Goal: Task Accomplishment & Management: Manage account settings

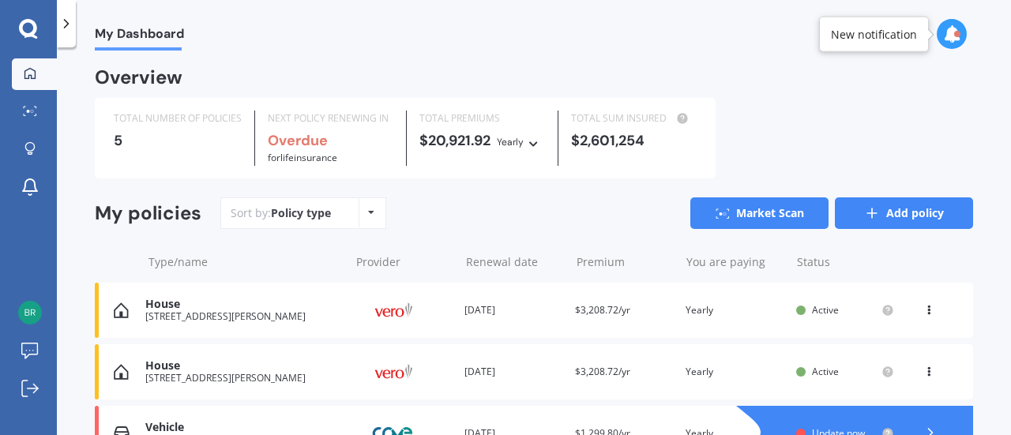
click at [849, 209] on link "Add policy" at bounding box center [904, 214] width 138 height 32
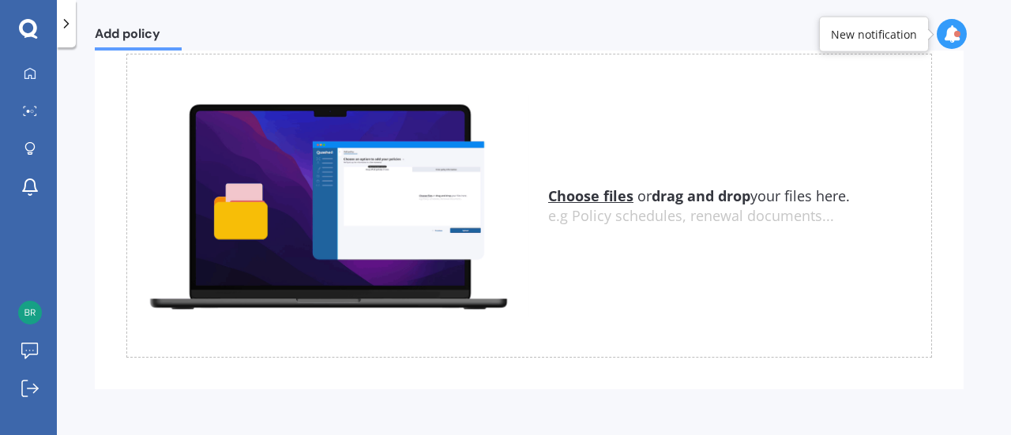
scroll to position [141, 0]
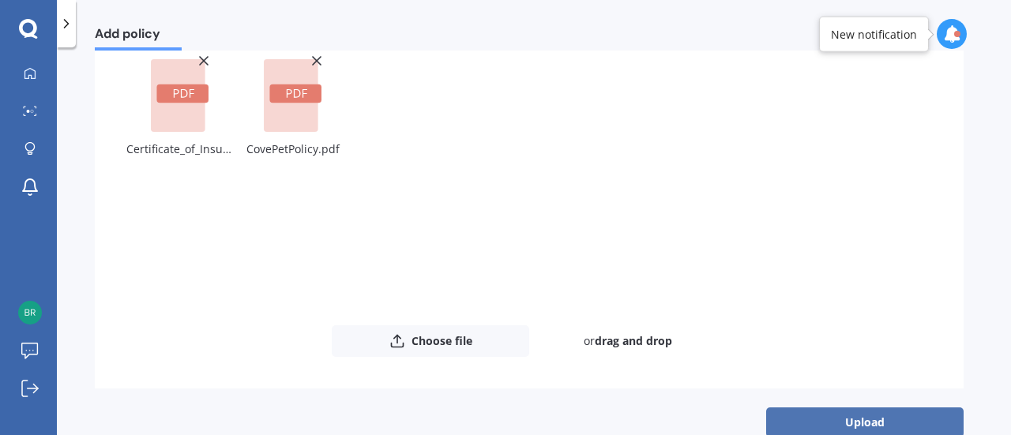
click at [871, 415] on button "Upload" at bounding box center [865, 423] width 198 height 30
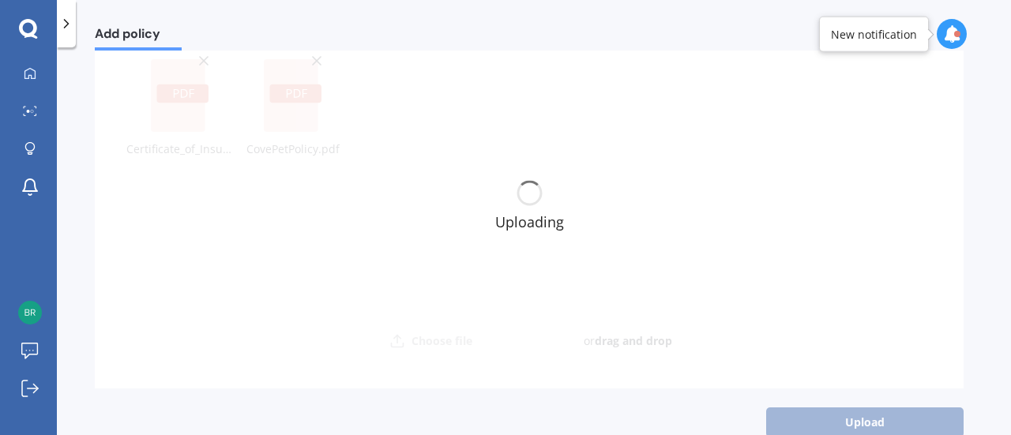
scroll to position [0, 0]
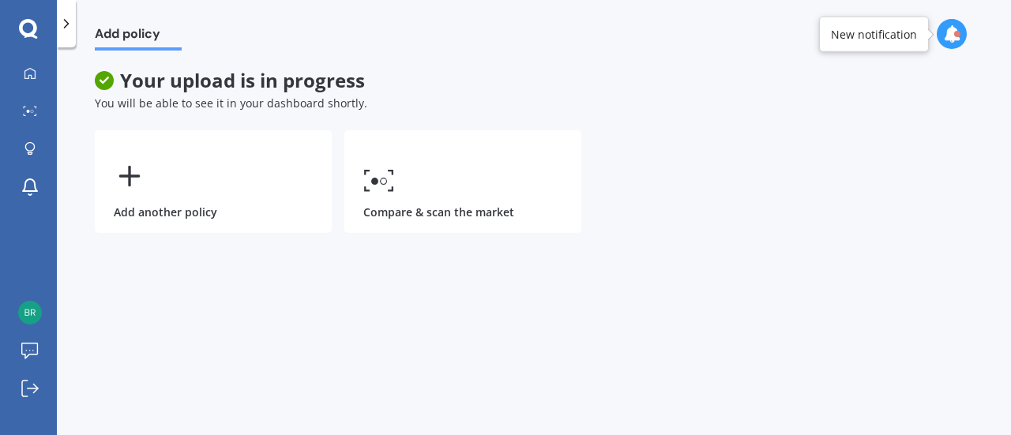
click at [66, 34] on div at bounding box center [66, 23] width 19 height 47
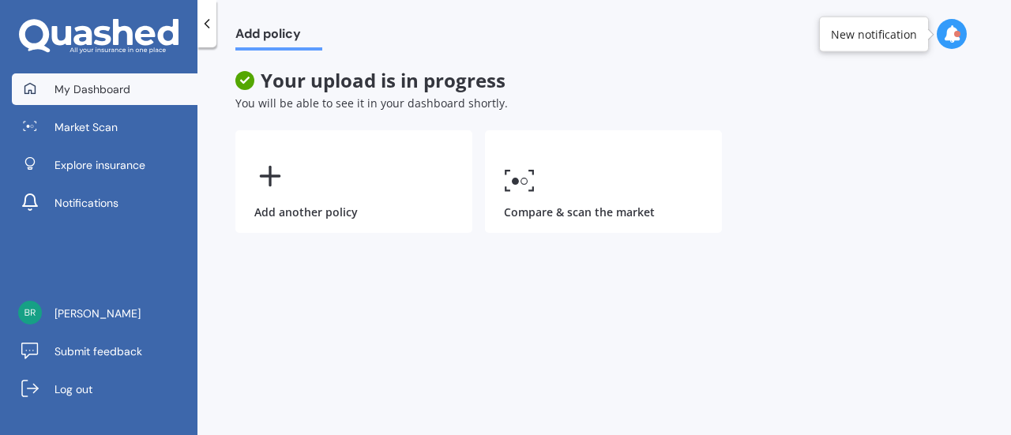
click at [77, 77] on link "My Dashboard" at bounding box center [105, 89] width 186 height 32
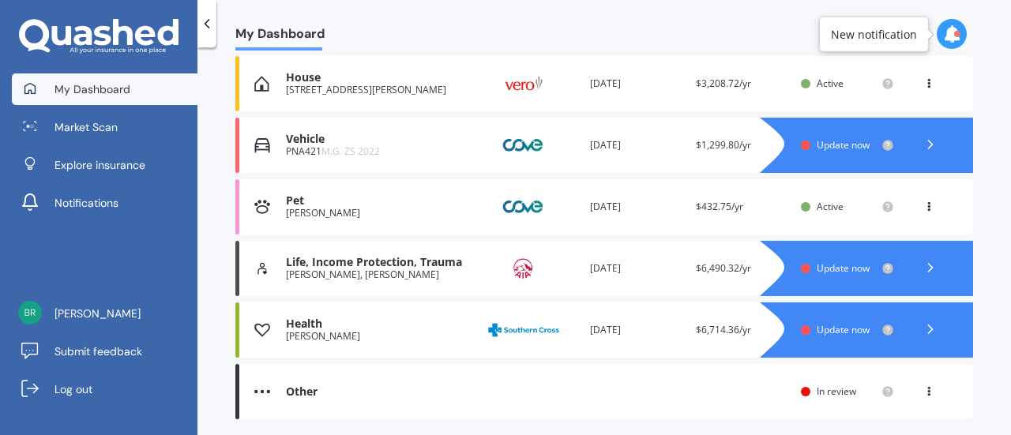
scroll to position [263, 0]
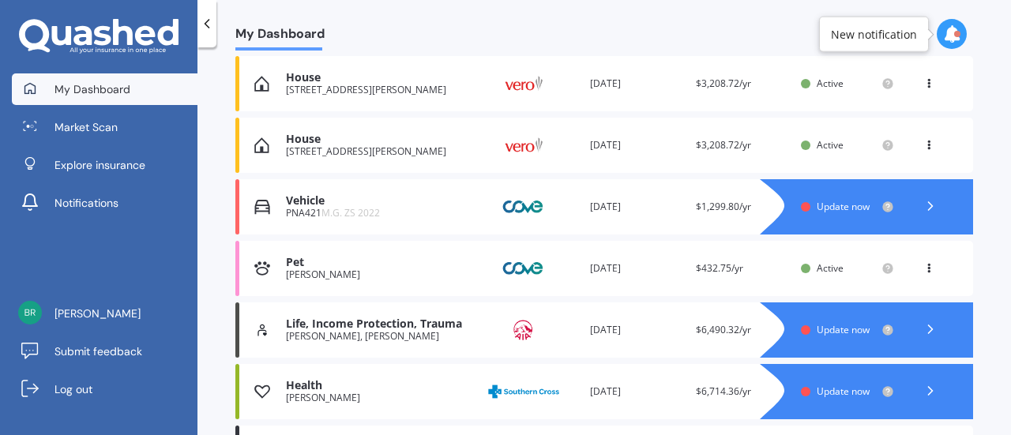
click at [367, 201] on div "Vehicle" at bounding box center [379, 200] width 186 height 13
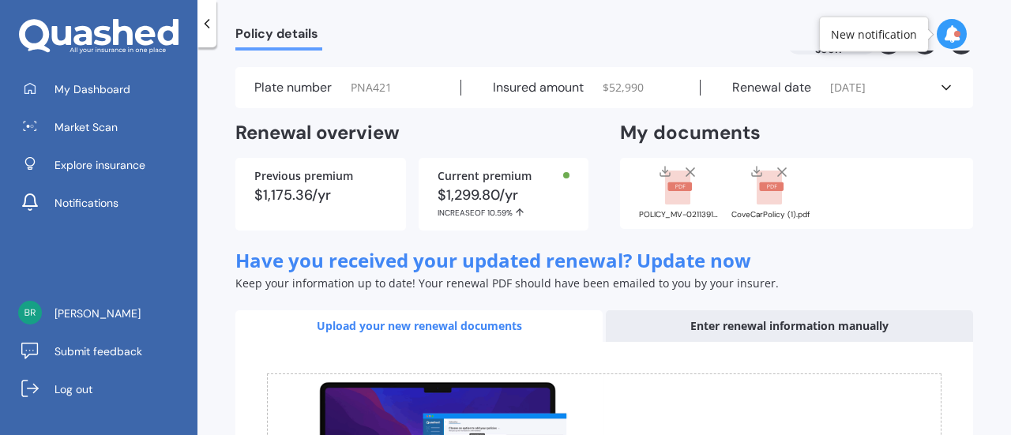
scroll to position [40, 0]
click at [823, 193] on div "POLICY_MV-0211391.pdf CoveCarPolicy (1).pdf" at bounding box center [796, 192] width 353 height 71
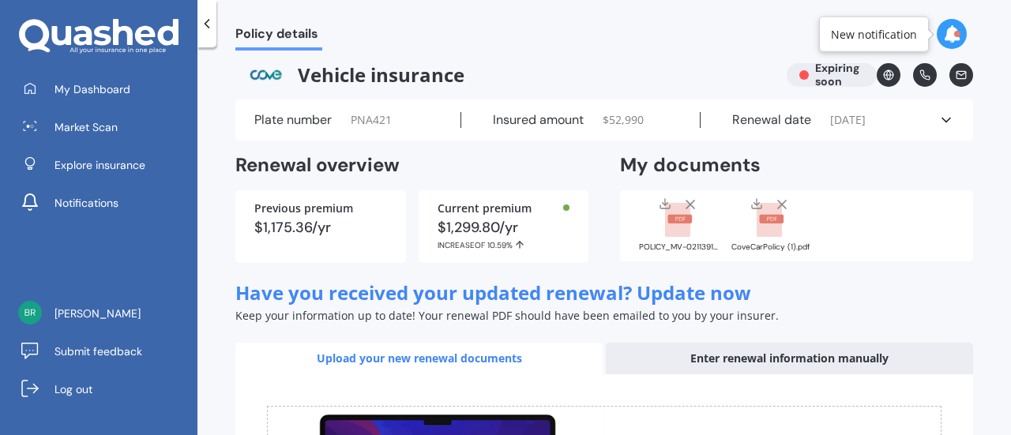
scroll to position [0, 0]
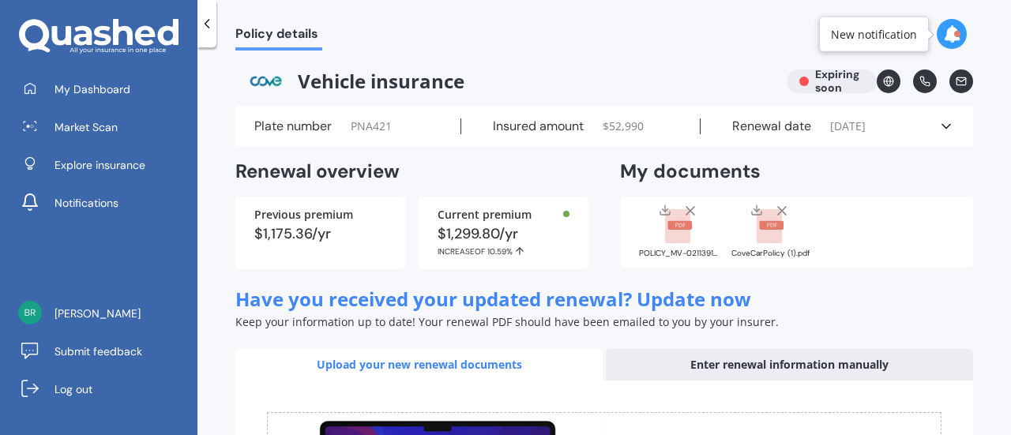
click at [828, 243] on div "POLICY_MV-0211391.pdf CoveCarPolicy (1).pdf" at bounding box center [796, 232] width 353 height 71
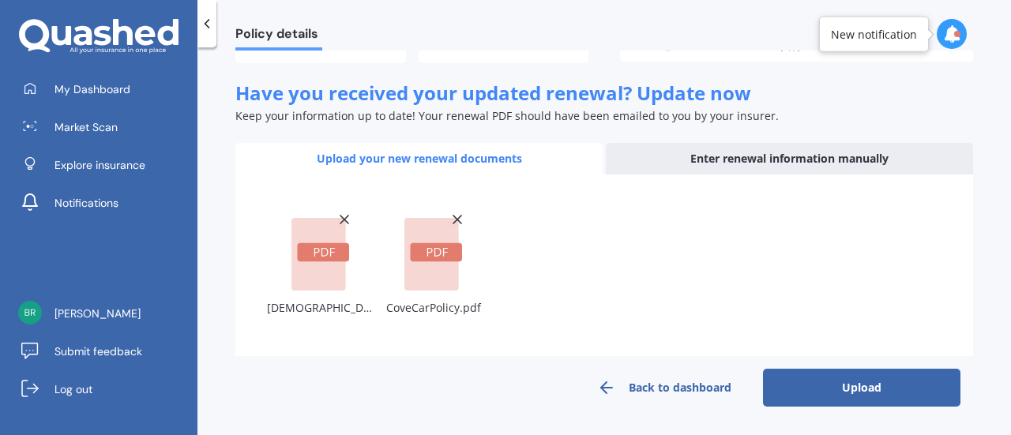
scroll to position [205, 0]
click at [801, 374] on button "Upload" at bounding box center [862, 389] width 198 height 38
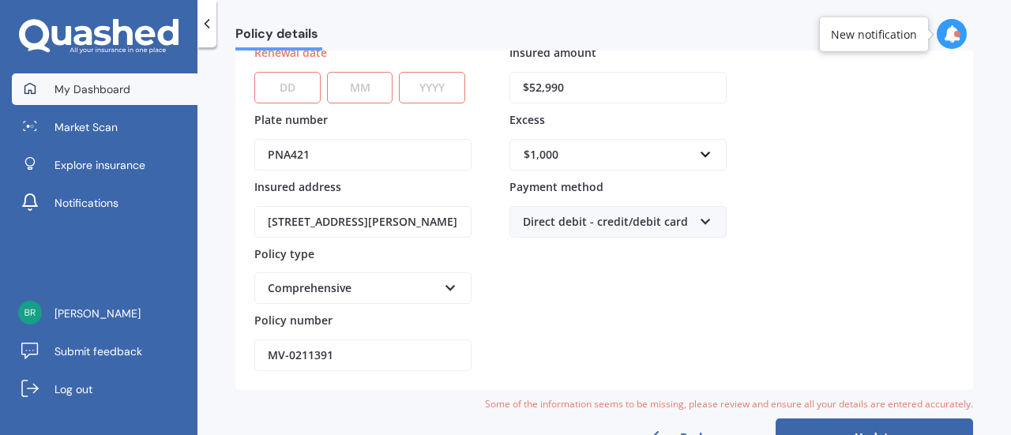
scroll to position [0, 0]
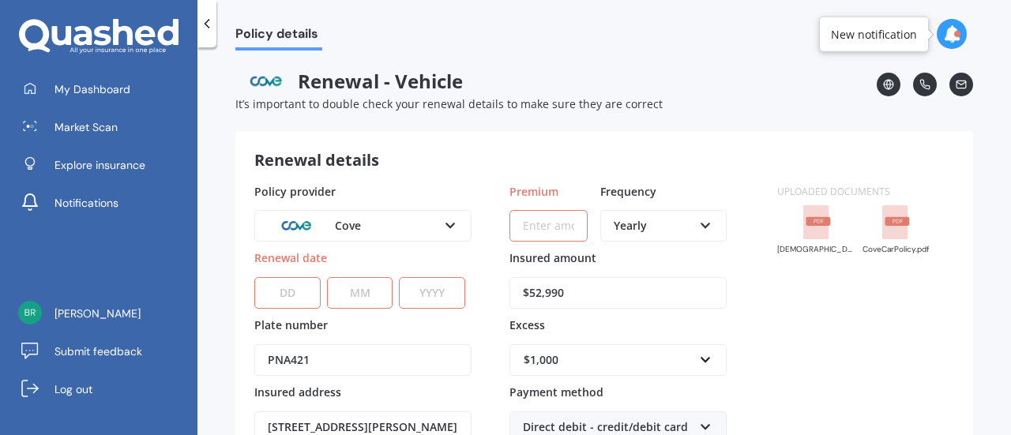
click at [537, 213] on input "Premium" at bounding box center [549, 226] width 78 height 32
paste input "$1,180.94"
type input "$1,180.94"
click at [288, 290] on select "DD 01 02 03 04 05 06 07 08 09 10 11 12 13 14 15 16 17 18 19 20 21 22 23 24 25 2…" at bounding box center [287, 293] width 66 height 32
select select "15"
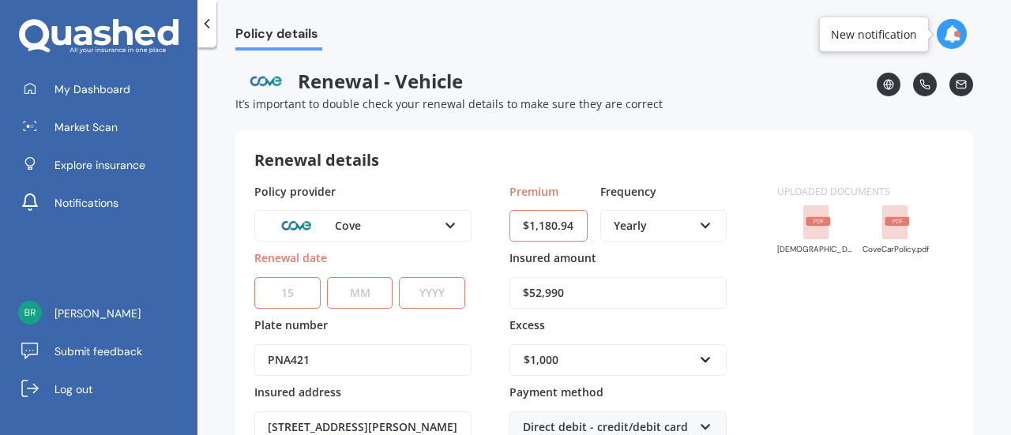
click at [254, 277] on select "DD 01 02 03 04 05 06 07 08 09 10 11 12 13 14 15 16 17 18 19 20 21 22 23 24 25 2…" at bounding box center [287, 293] width 66 height 32
click at [365, 281] on select "MM 01 02 03 04 05 06 07 08 09 10 11 12" at bounding box center [360, 293] width 66 height 32
select select "10"
click at [327, 277] on select "MM 01 02 03 04 05 06 07 08 09 10 11 12" at bounding box center [360, 293] width 66 height 32
click at [441, 287] on select "YYYY 2027 2026 2025 2024 2023 2022 2021 2020 2019 2018 2017 2016 2015 2014 2013…" at bounding box center [432, 293] width 66 height 32
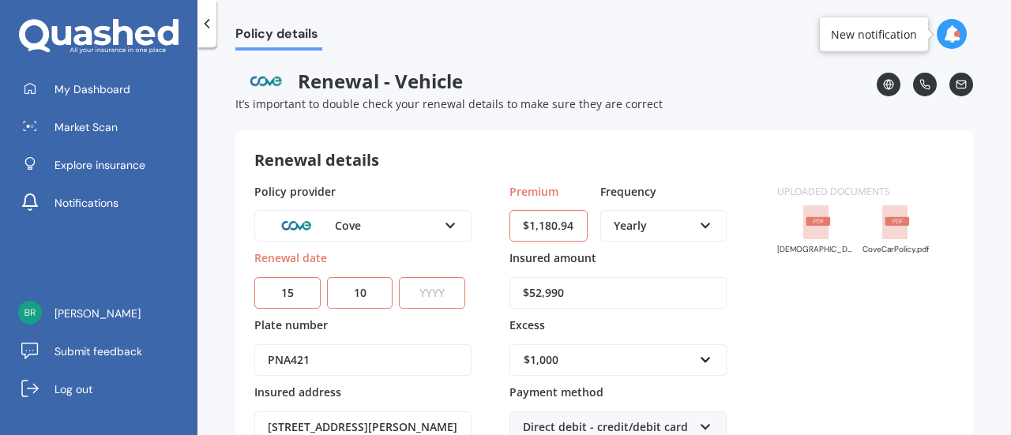
select select "2025"
click at [399, 277] on select "YYYY 2027 2026 2025 2024 2023 2022 2021 2020 2019 2018 2017 2016 2015 2014 2013…" at bounding box center [432, 293] width 66 height 32
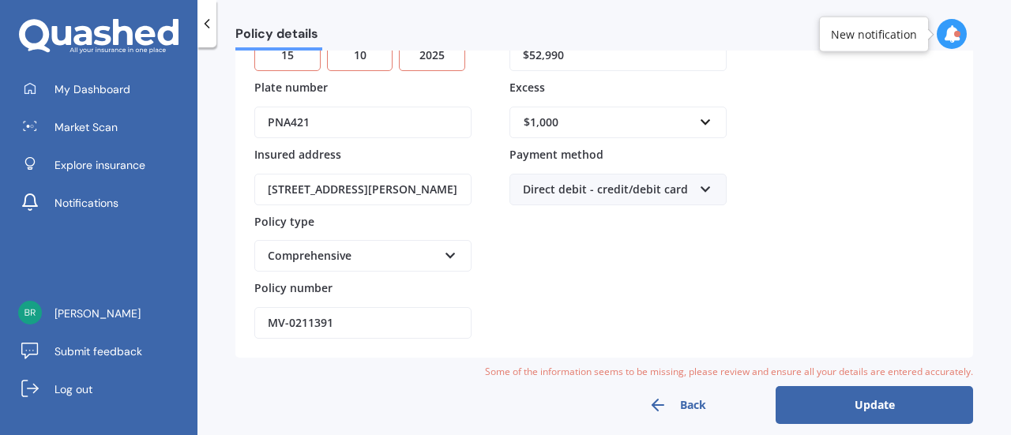
scroll to position [248, 0]
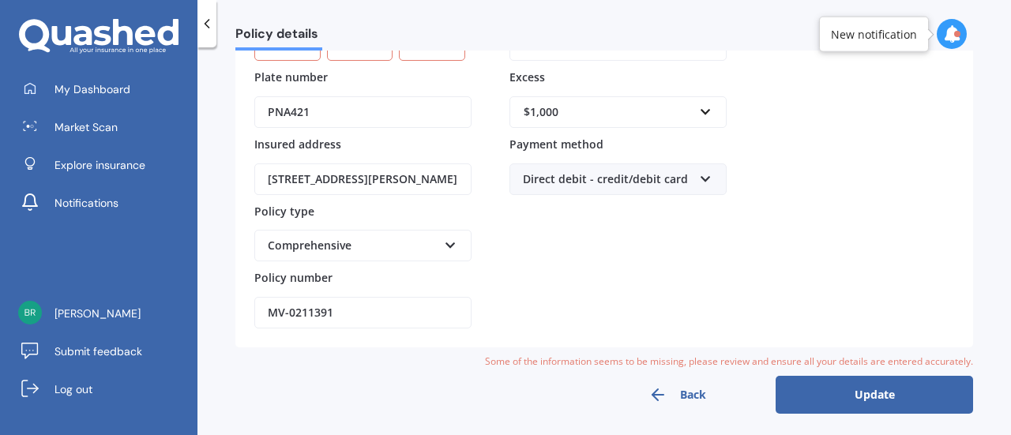
click at [864, 393] on button "Update" at bounding box center [875, 395] width 198 height 38
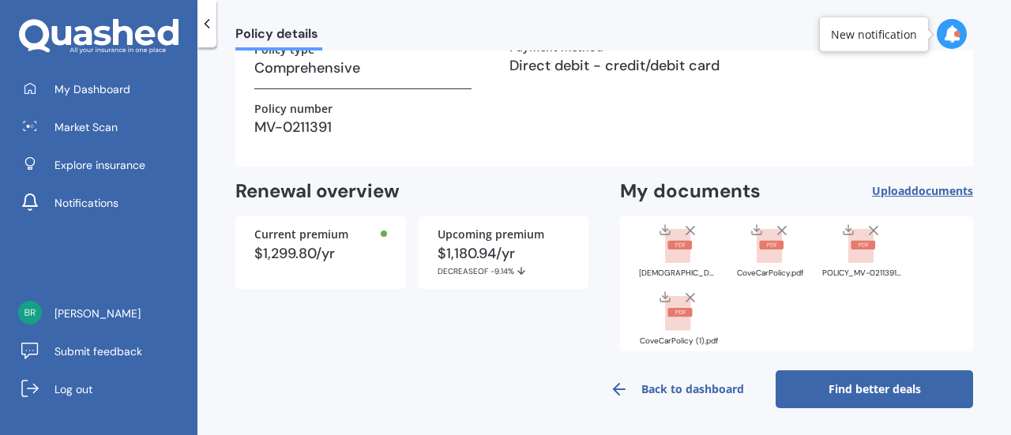
scroll to position [0, 0]
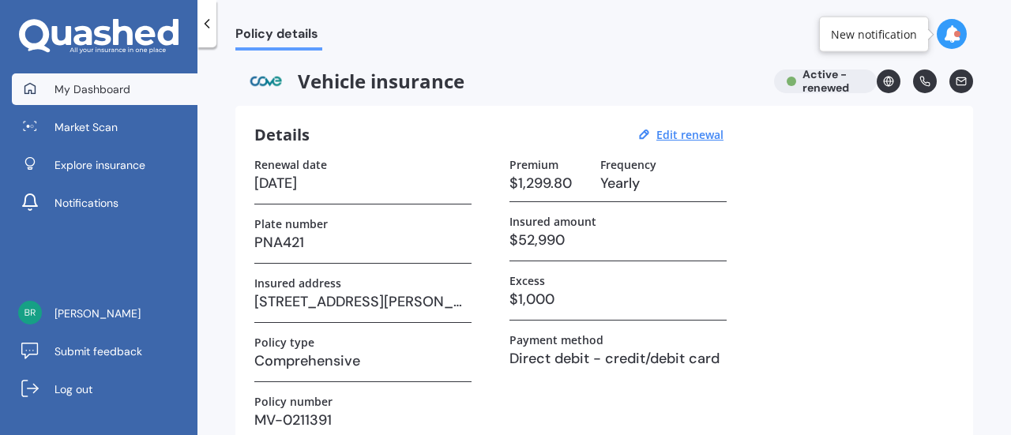
click at [81, 99] on link "My Dashboard" at bounding box center [105, 89] width 186 height 32
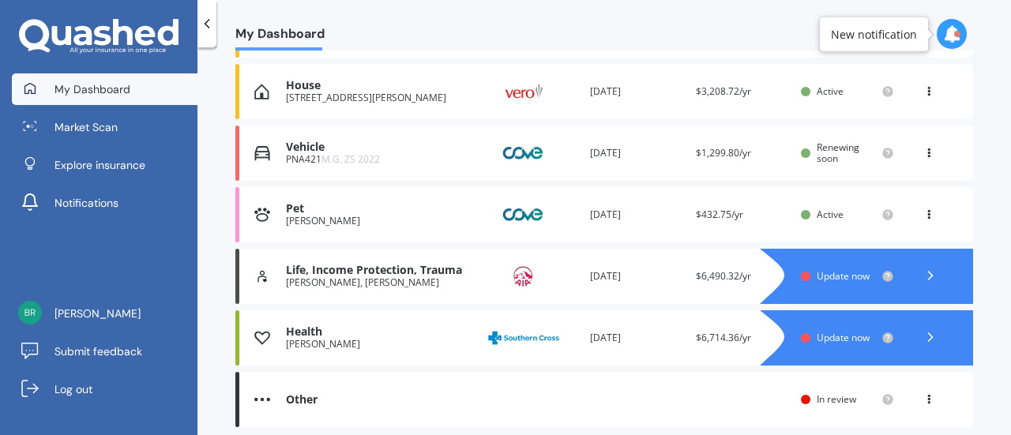
scroll to position [318, 0]
click at [374, 277] on div "[PERSON_NAME], [PERSON_NAME]" at bounding box center [379, 282] width 186 height 11
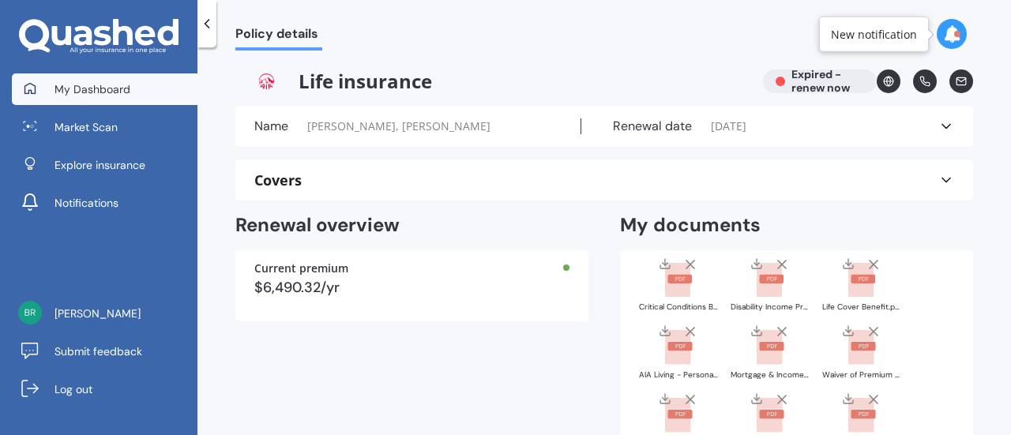
click at [109, 81] on span "My Dashboard" at bounding box center [93, 89] width 76 height 16
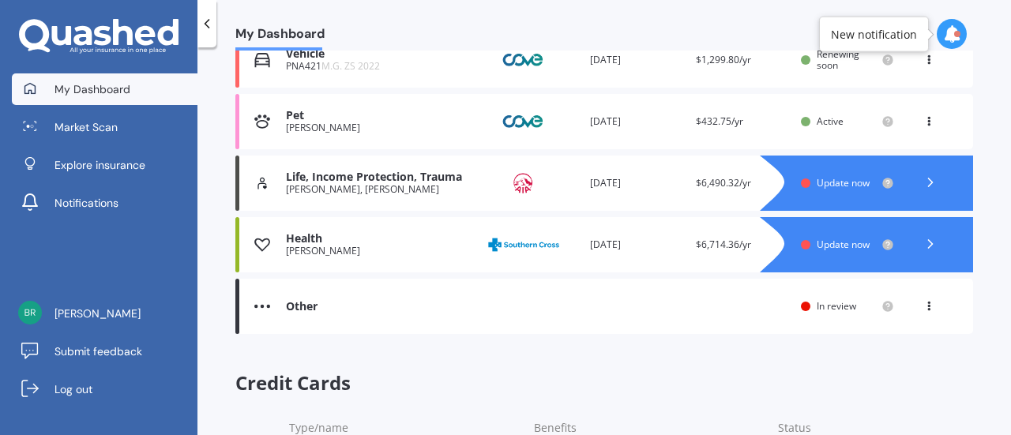
scroll to position [421, 0]
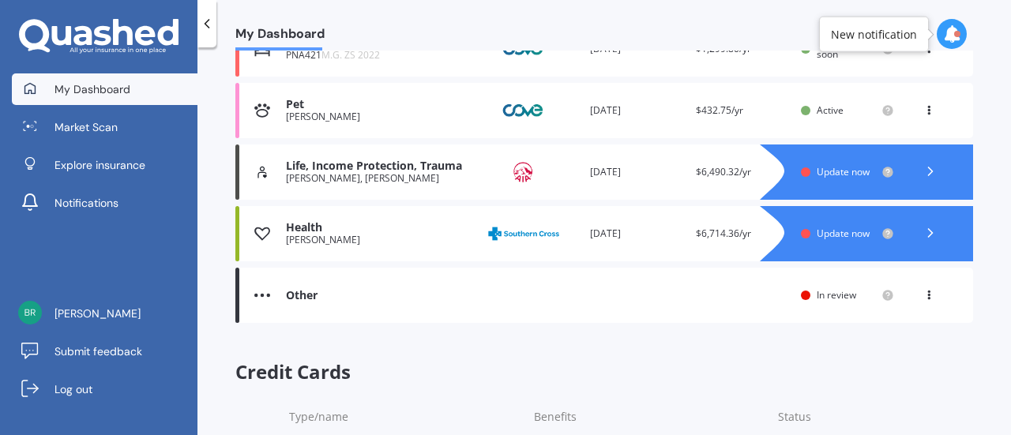
click at [356, 233] on div "Health" at bounding box center [379, 227] width 186 height 13
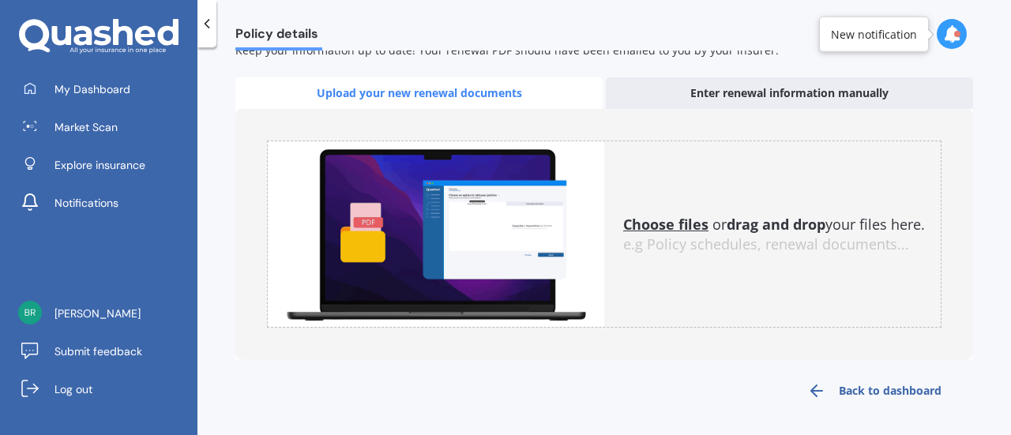
scroll to position [268, 0]
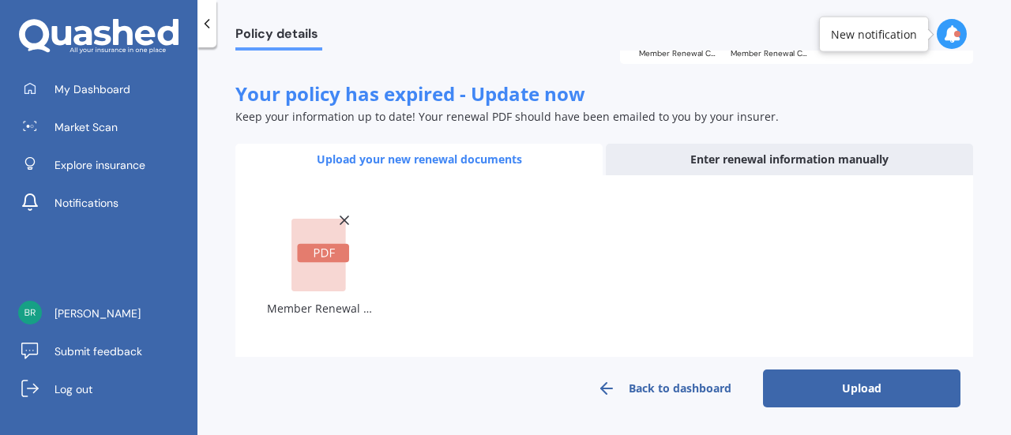
click at [863, 379] on button "Upload" at bounding box center [862, 389] width 198 height 38
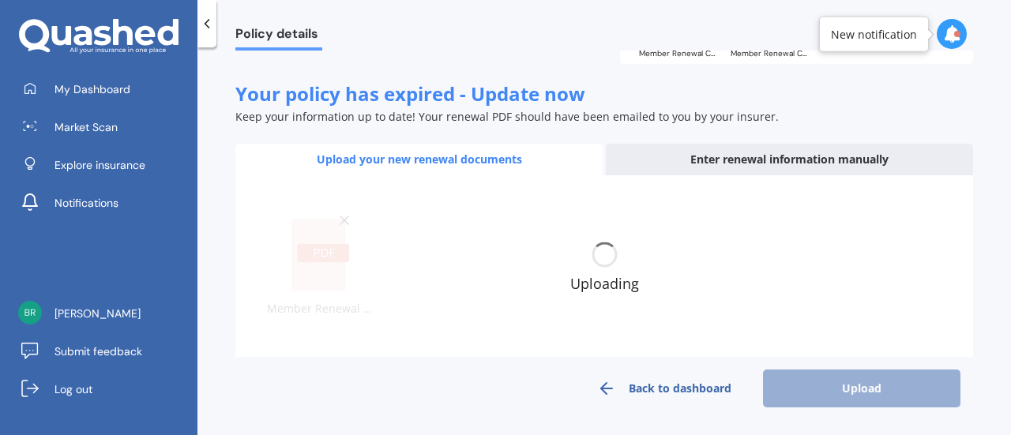
scroll to position [257, 0]
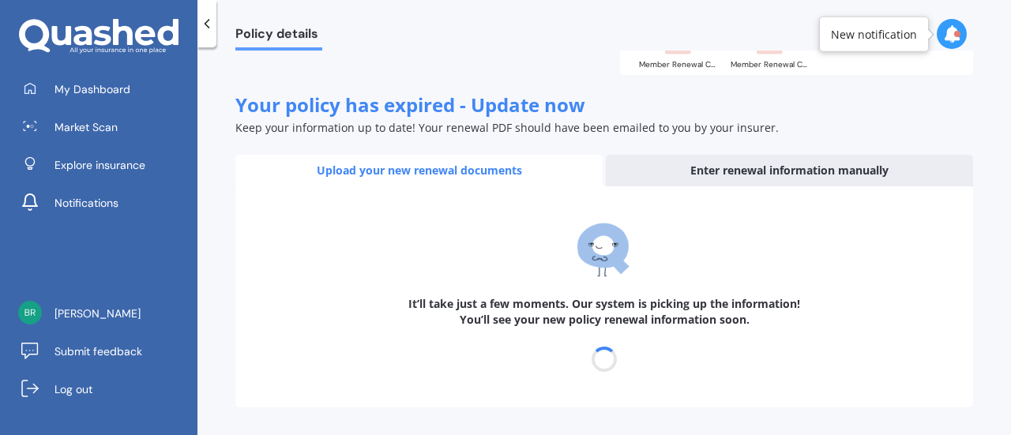
select select "01"
select select "08"
select select "2026"
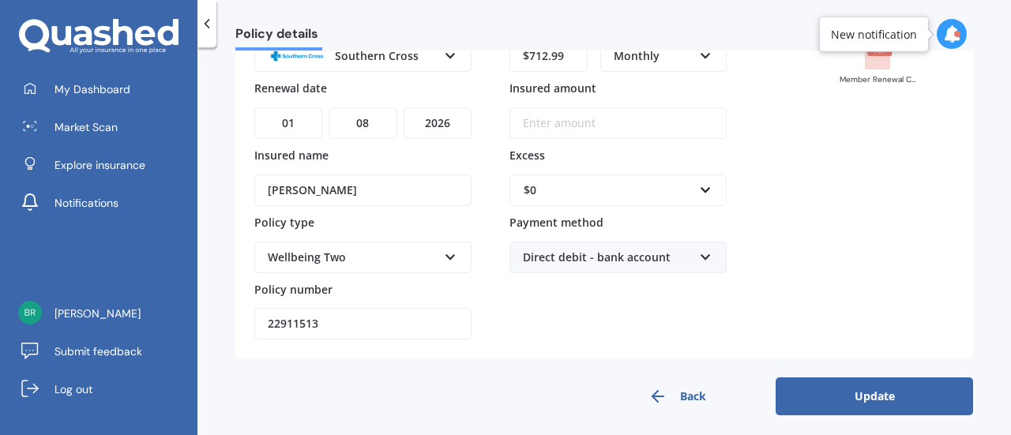
scroll to position [173, 0]
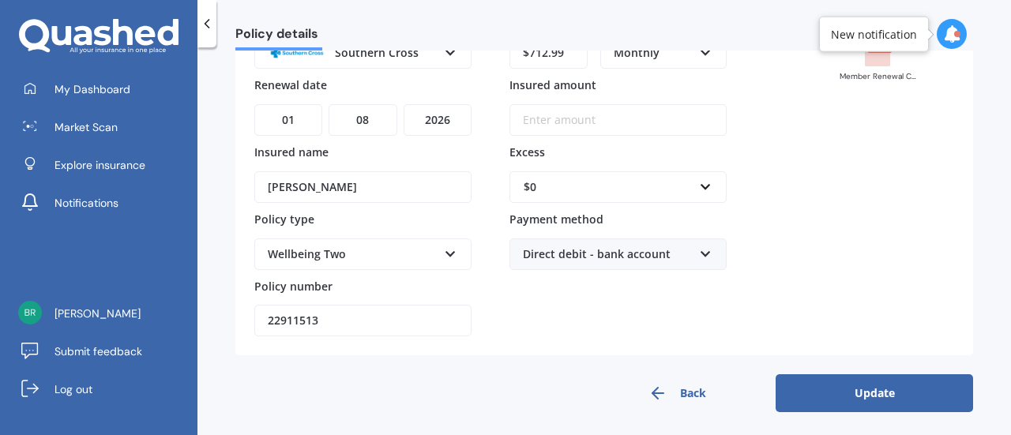
click at [877, 397] on button "Update" at bounding box center [875, 393] width 198 height 38
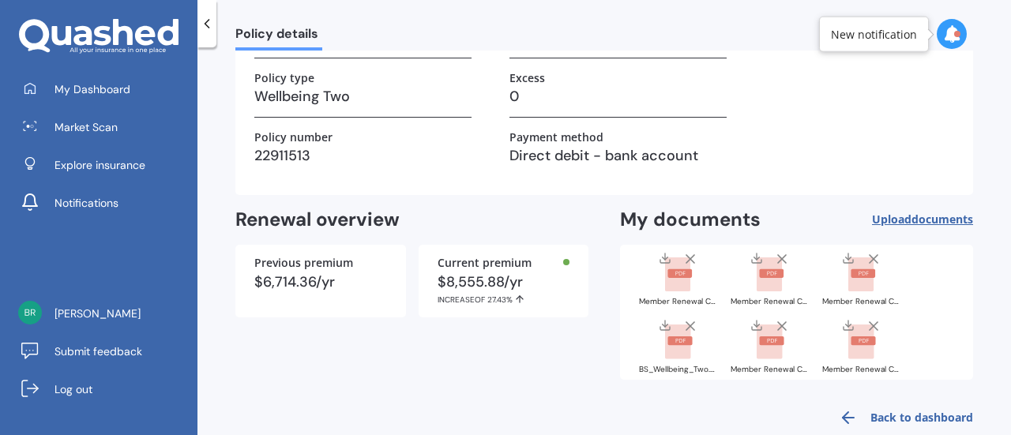
scroll to position [234, 0]
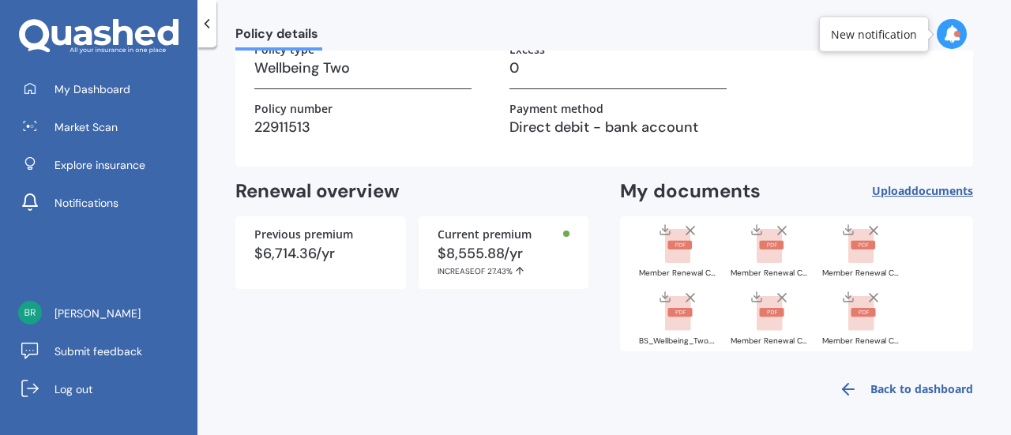
click at [920, 396] on link "Back to dashboard" at bounding box center [902, 390] width 144 height 38
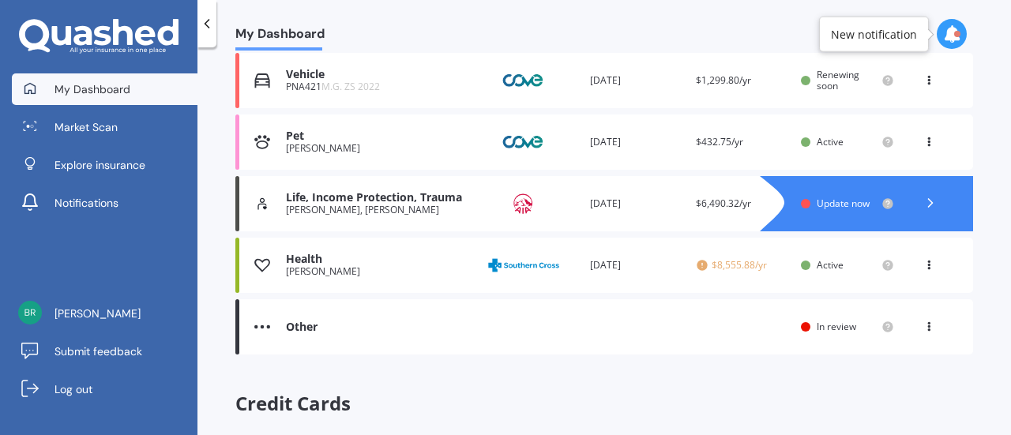
scroll to position [405, 0]
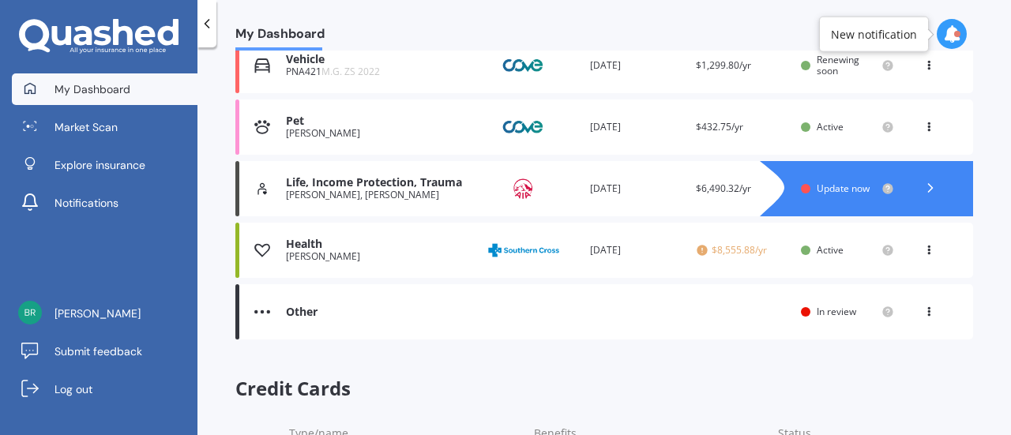
click at [924, 246] on icon at bounding box center [929, 247] width 11 height 9
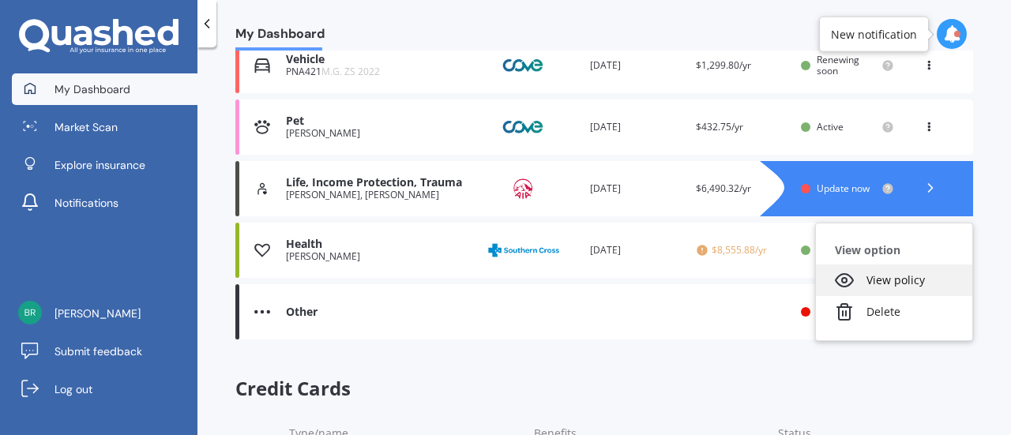
click at [885, 274] on div "View policy" at bounding box center [894, 281] width 156 height 32
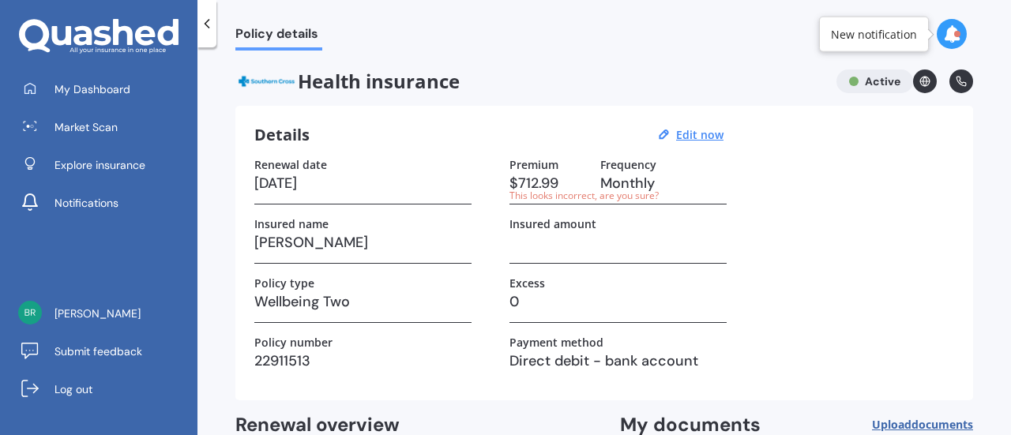
click at [588, 198] on div "This looks incorrect, are you sure?" at bounding box center [549, 196] width 78 height 13
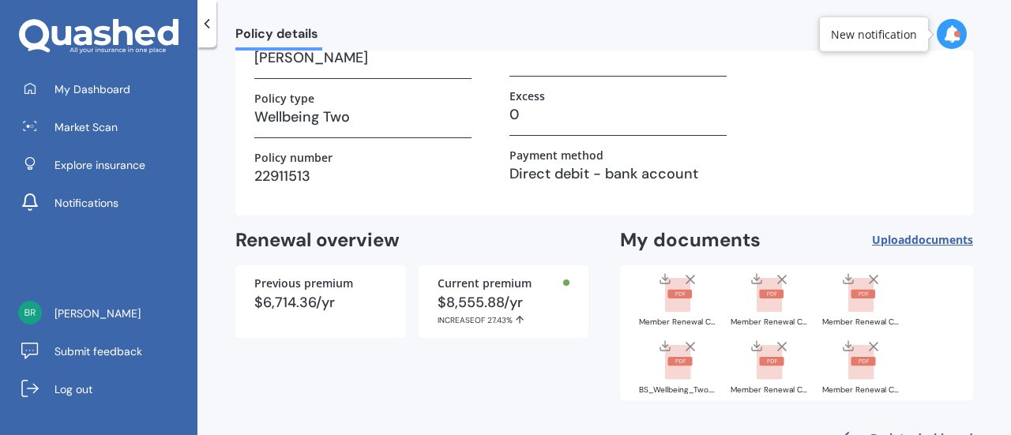
scroll to position [234, 0]
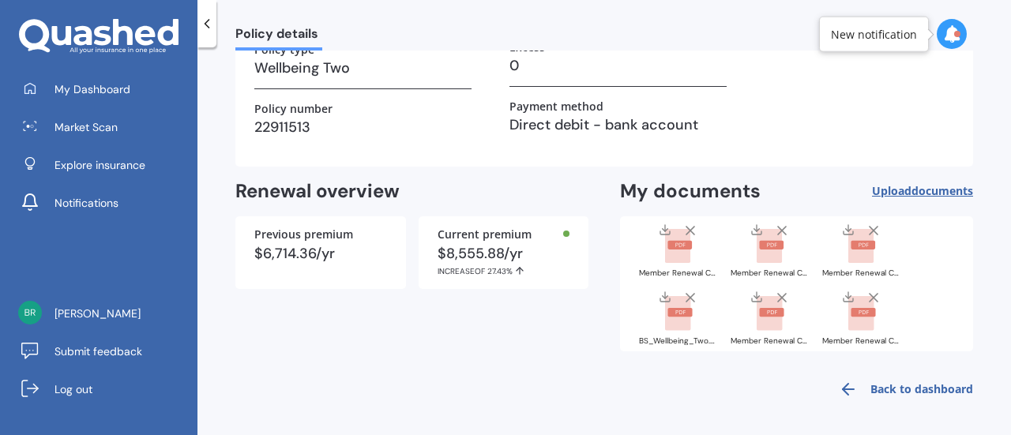
click at [893, 385] on link "Back to dashboard" at bounding box center [902, 390] width 144 height 38
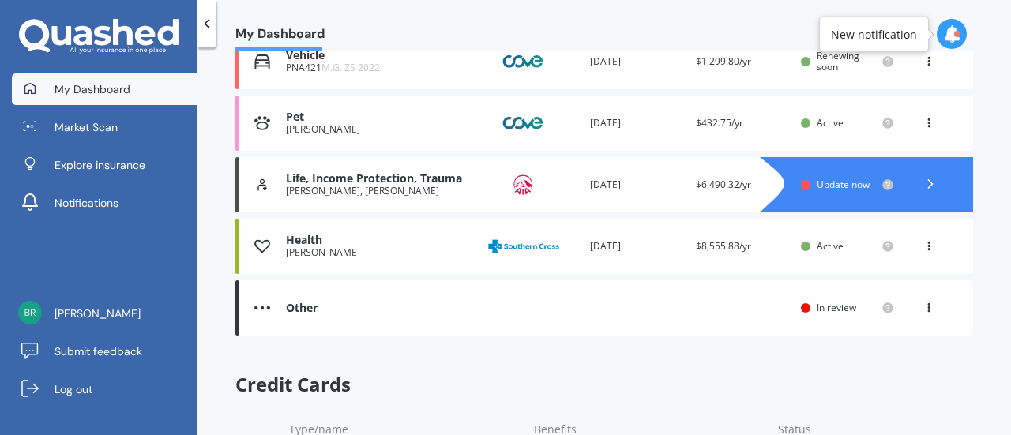
scroll to position [410, 0]
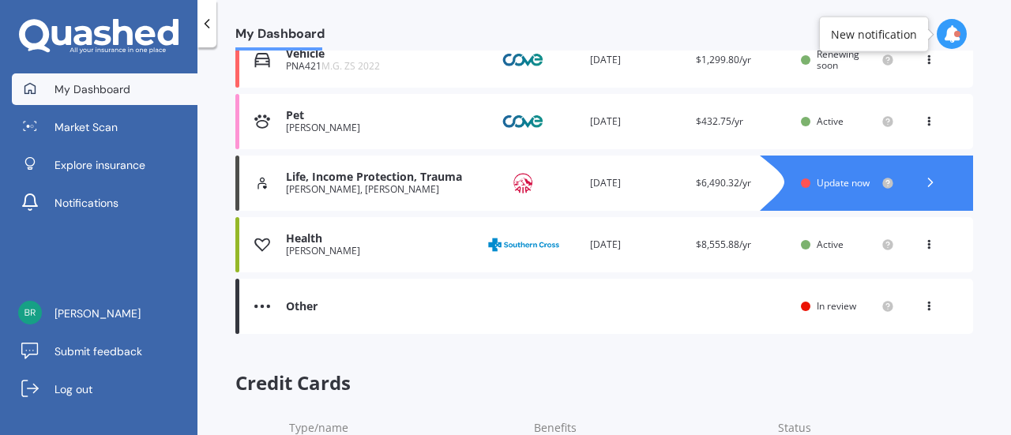
click at [423, 335] on div "My policies Sort by: Policy type Policy type Alphabetical Date added Renewing n…" at bounding box center [604, 82] width 738 height 517
click at [386, 314] on div "Other Renewal date You are paying Status In review View option View policy" at bounding box center [604, 306] width 738 height 55
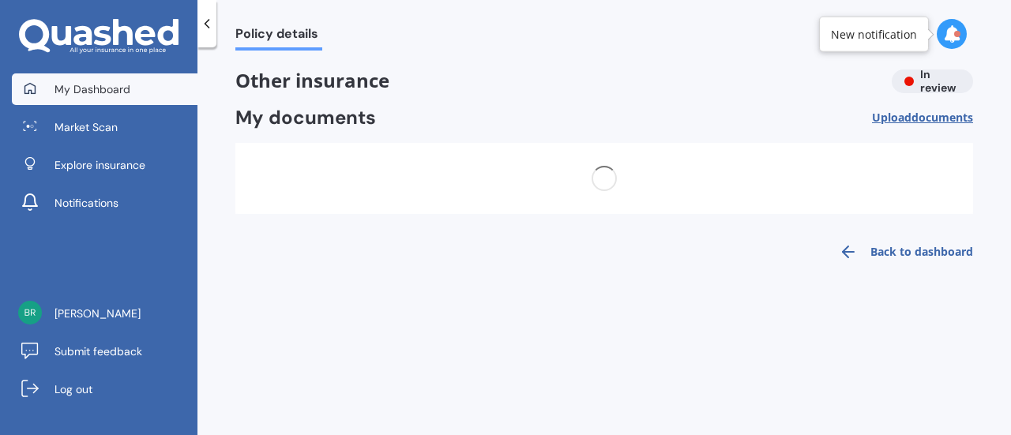
click at [112, 88] on span "My Dashboard" at bounding box center [93, 89] width 76 height 16
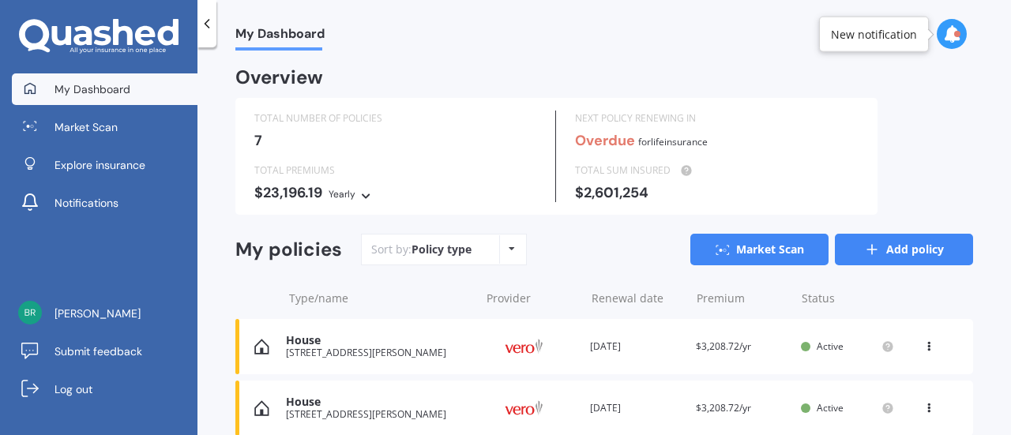
click at [866, 242] on icon at bounding box center [872, 250] width 16 height 16
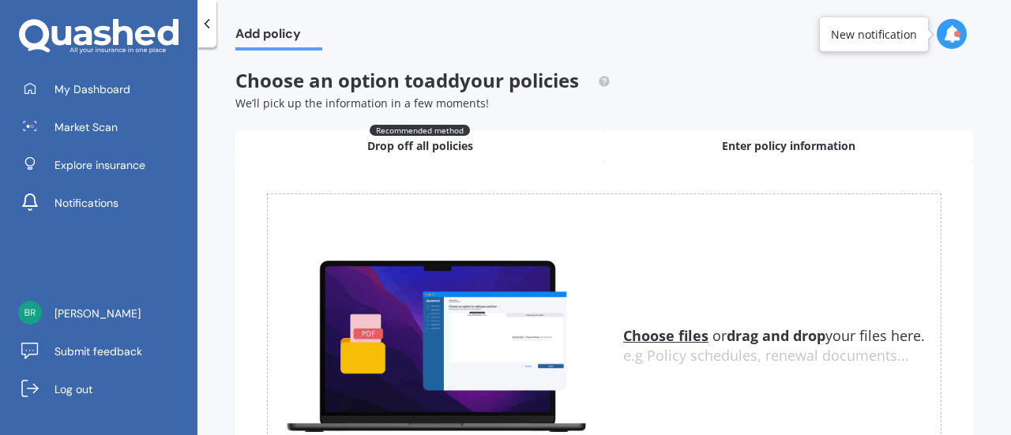
click at [722, 140] on span "Enter policy information" at bounding box center [789, 146] width 134 height 16
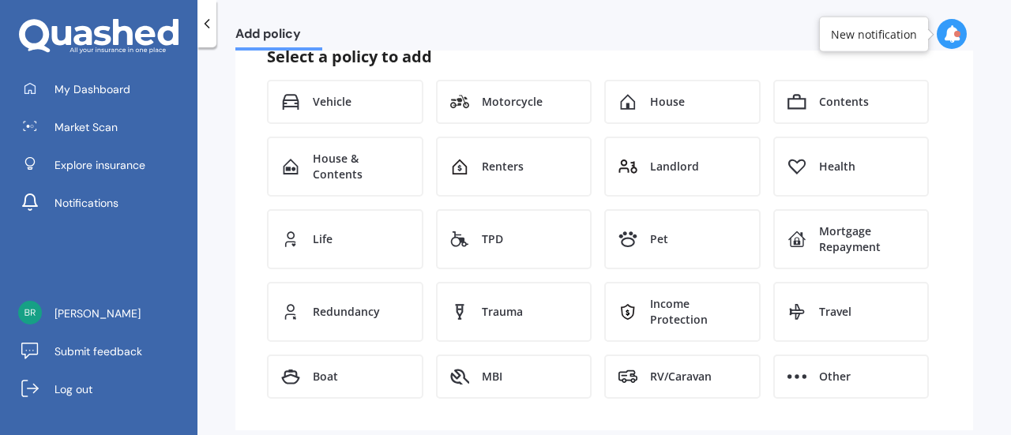
scroll to position [170, 0]
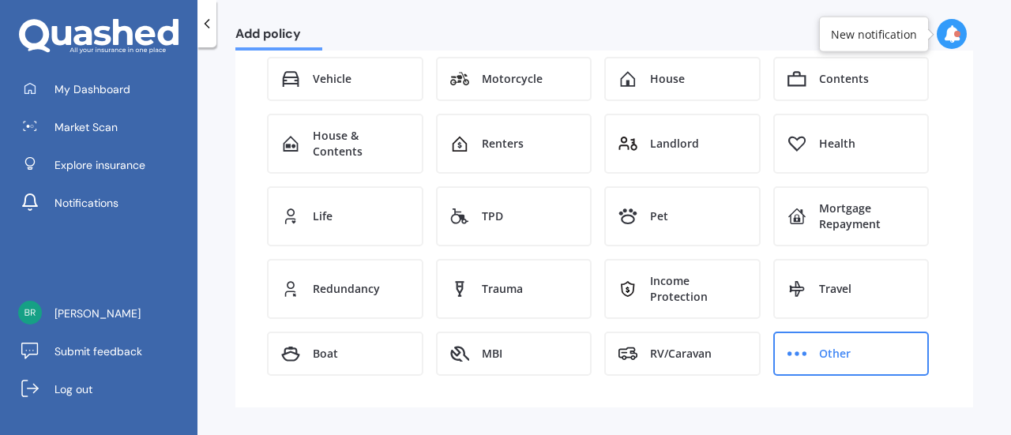
click at [882, 358] on div "Other" at bounding box center [851, 354] width 156 height 44
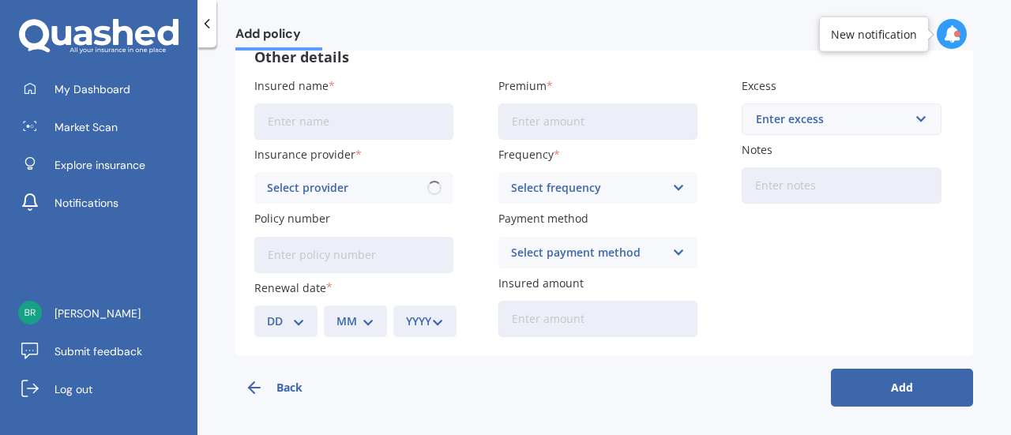
scroll to position [132, 0]
click at [278, 378] on button "Back" at bounding box center [306, 389] width 142 height 38
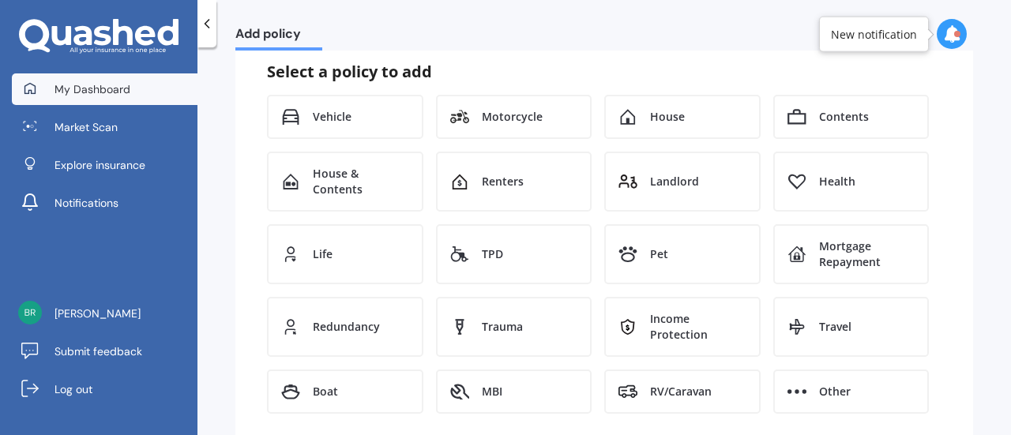
click at [98, 78] on link "My Dashboard" at bounding box center [105, 89] width 186 height 32
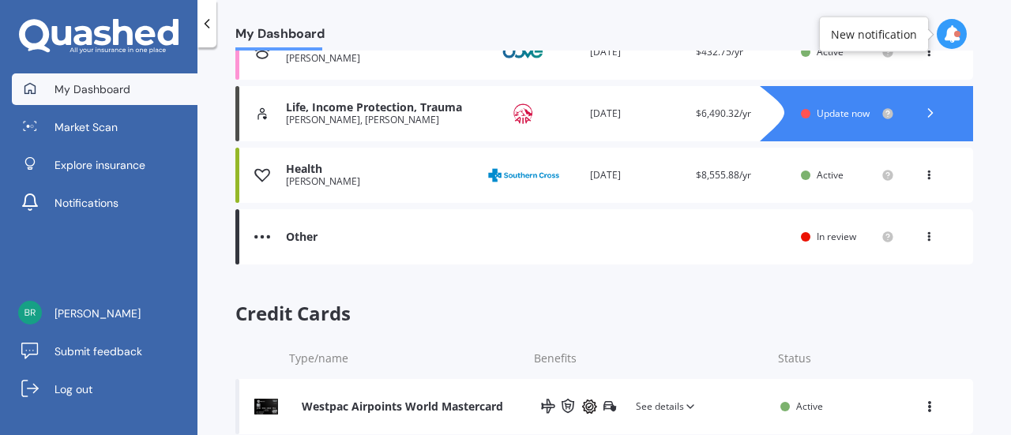
scroll to position [512, 0]
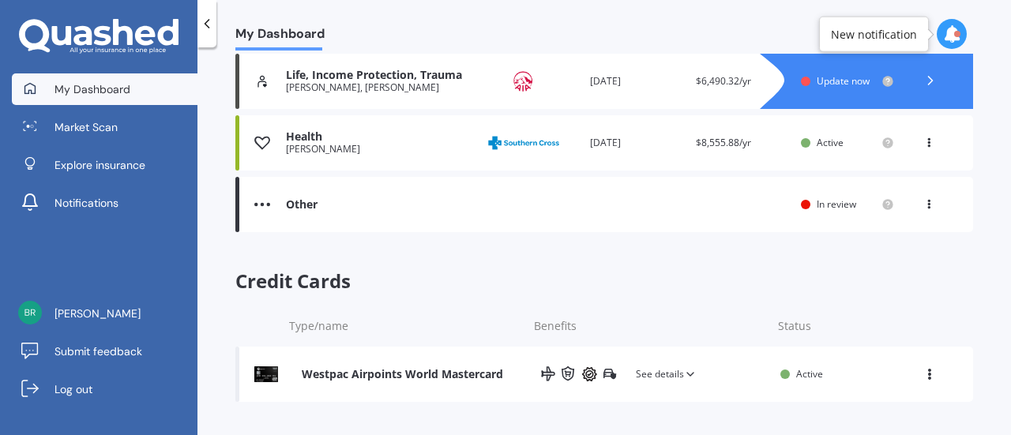
click at [923, 374] on icon at bounding box center [929, 372] width 13 height 11
click at [881, 273] on div "Credit Cards Type/name Benefits Status Westpac Airpoints World Mastercard See d…" at bounding box center [604, 339] width 738 height 138
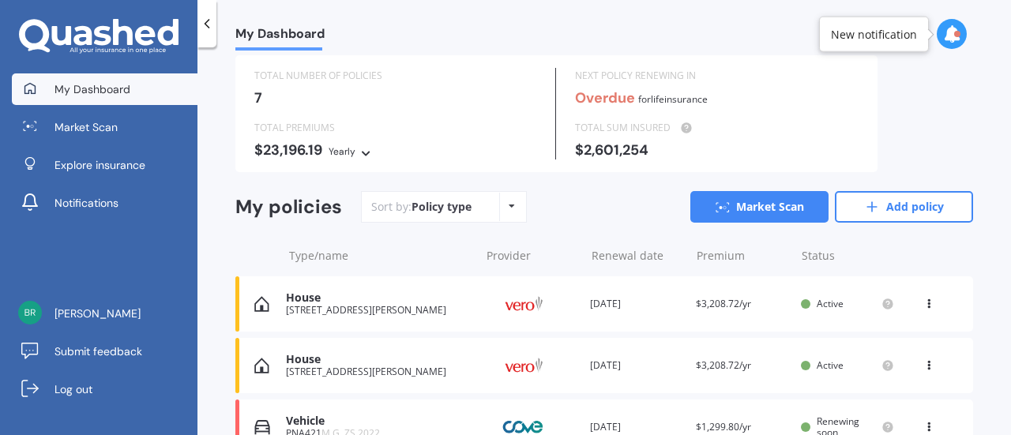
scroll to position [0, 0]
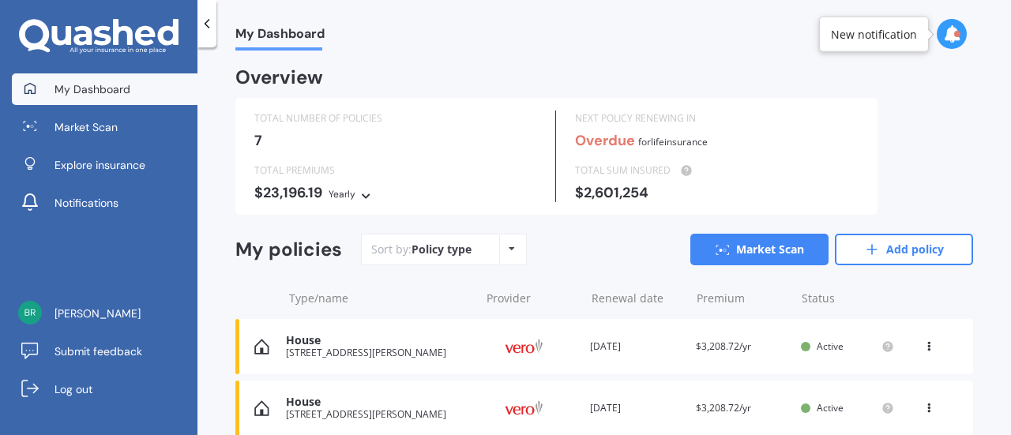
click at [518, 247] on div "Policy type Alphabetical Date added Renewing next" at bounding box center [511, 249] width 24 height 28
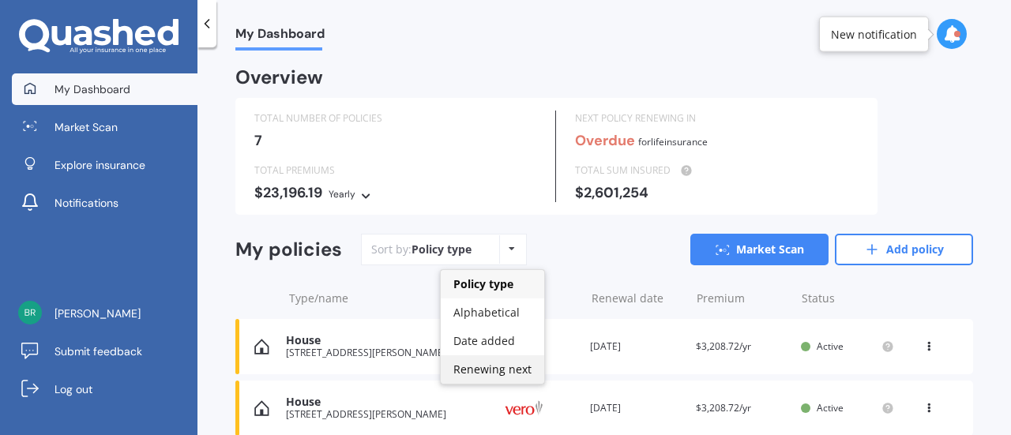
click at [491, 363] on span "Renewing next" at bounding box center [492, 369] width 78 height 15
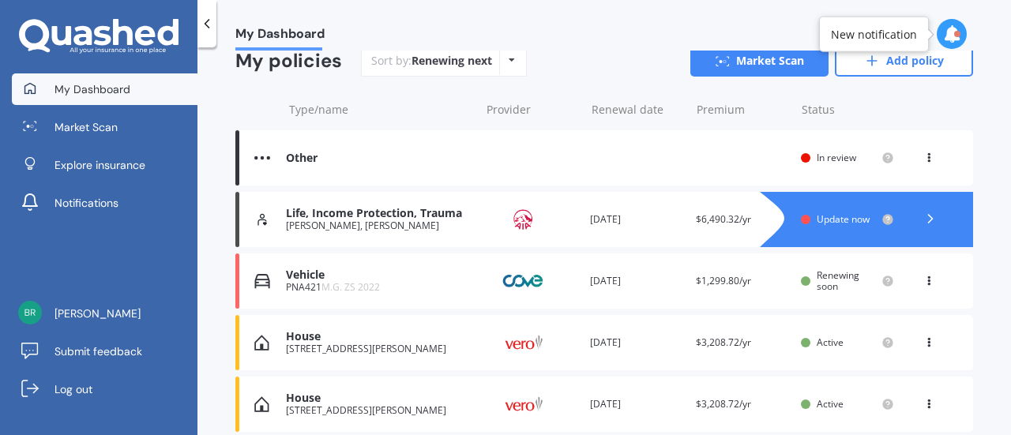
scroll to position [186, 0]
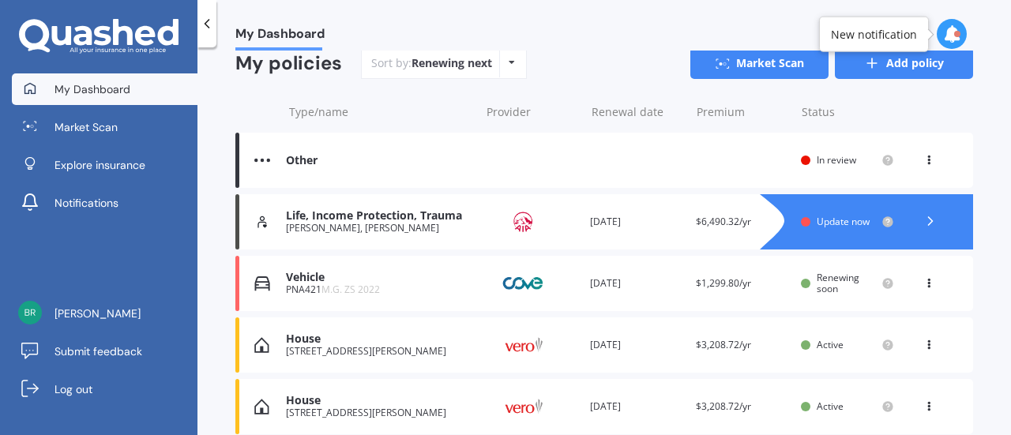
click at [871, 64] on icon at bounding box center [872, 63] width 16 height 16
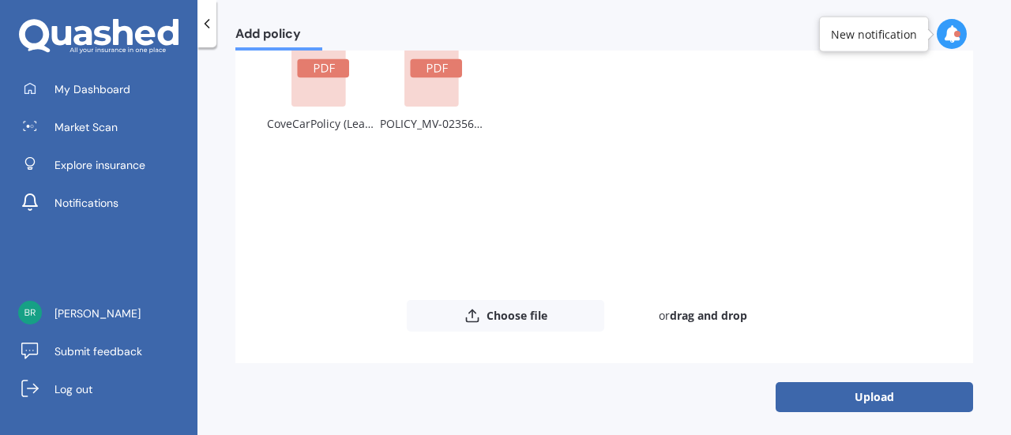
scroll to position [171, 0]
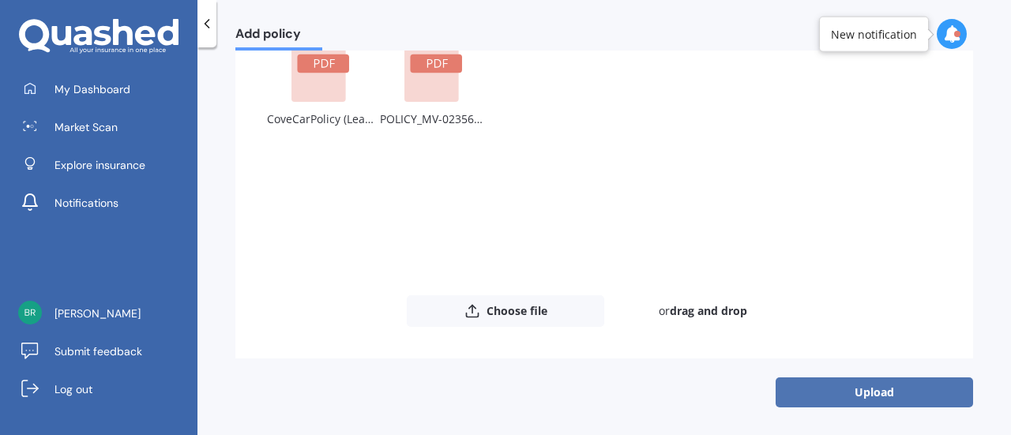
click at [834, 401] on button "Upload" at bounding box center [875, 393] width 198 height 30
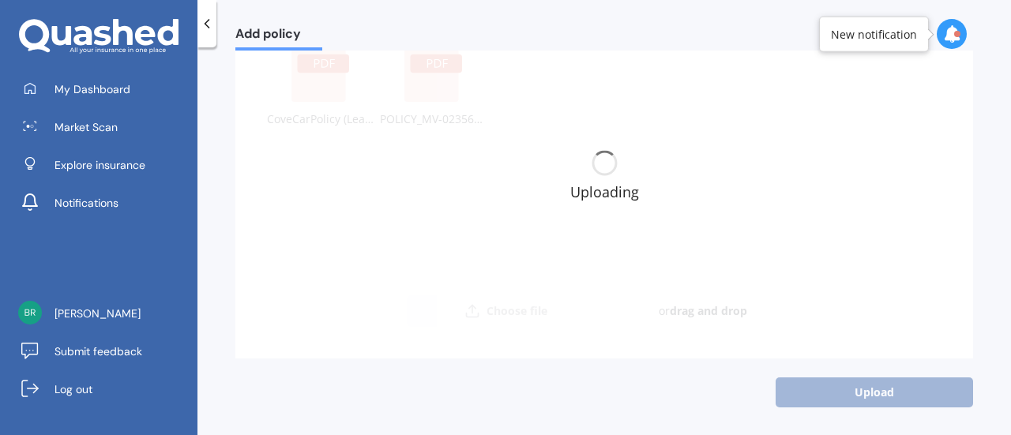
scroll to position [0, 0]
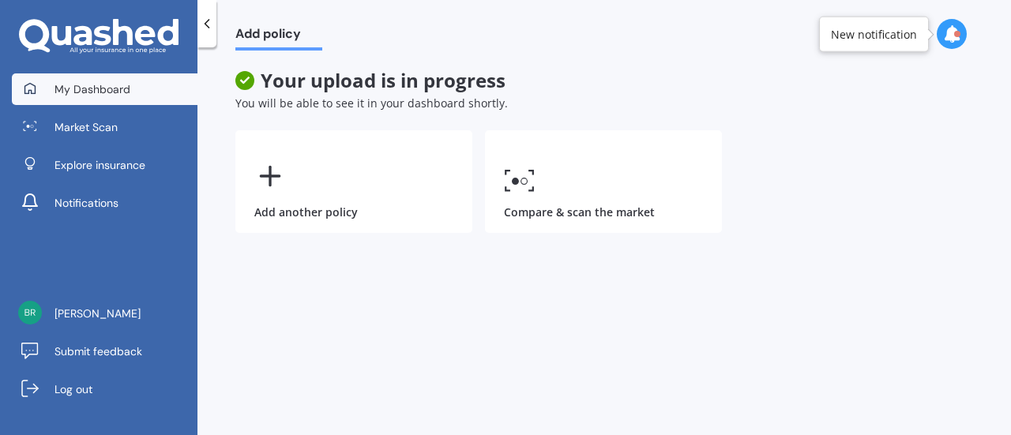
click at [70, 75] on link "My Dashboard" at bounding box center [105, 89] width 186 height 32
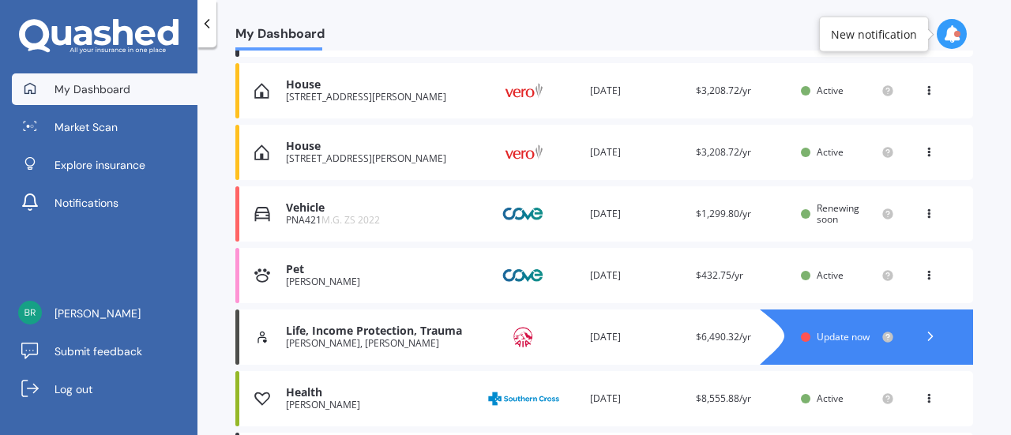
scroll to position [327, 0]
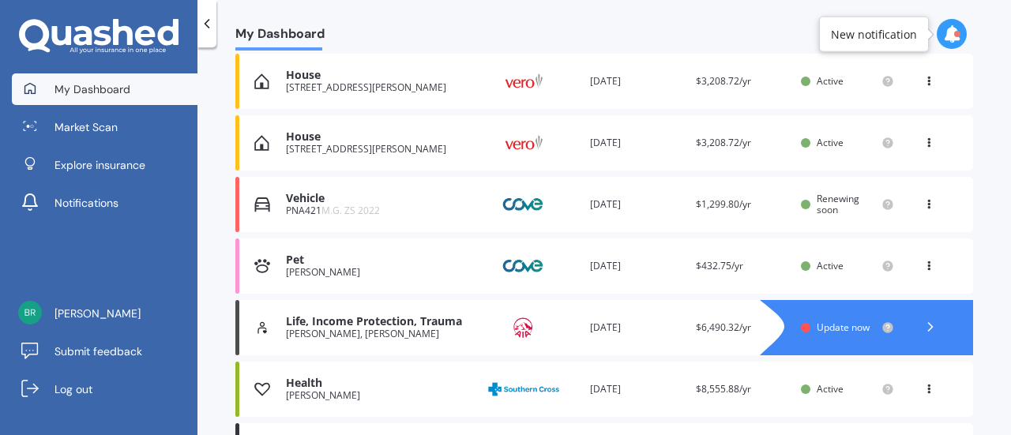
click at [629, 191] on div "Vehicle PNA421 M.G. ZS 2022 Provider Renewal date [DATE] Premium $1,299.80/yr Y…" at bounding box center [604, 204] width 738 height 55
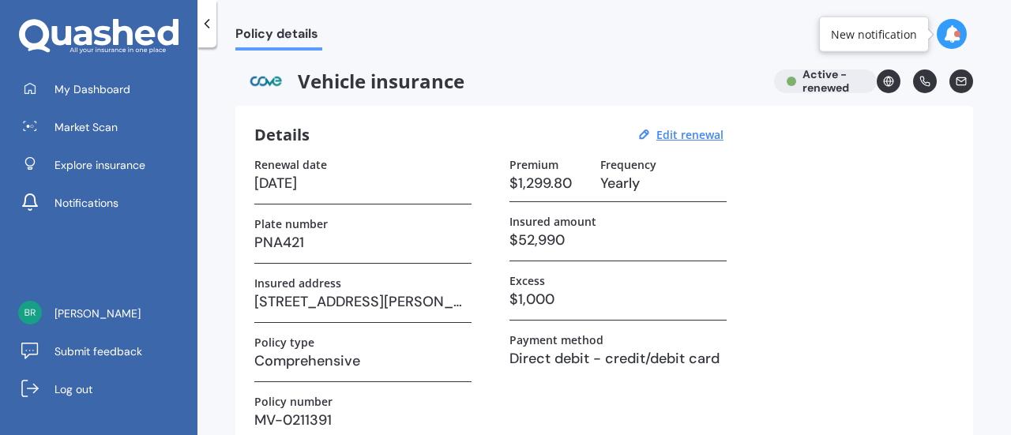
scroll to position [17, 0]
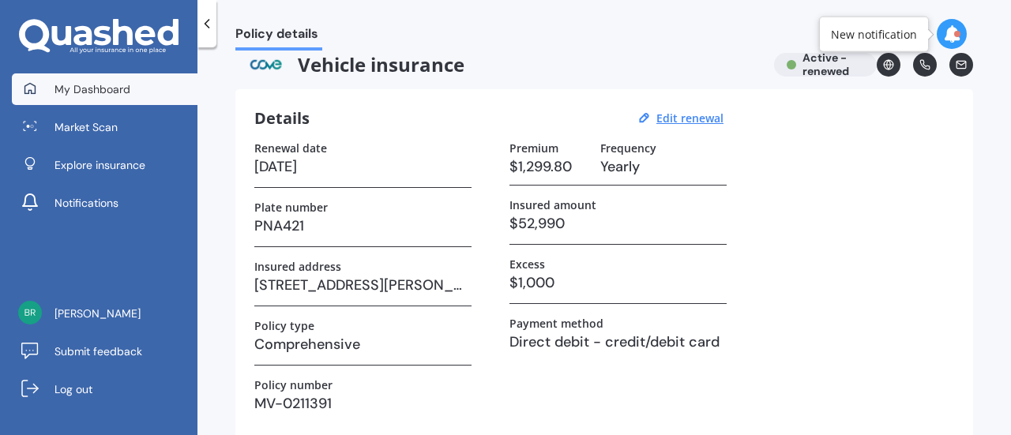
click at [101, 91] on span "My Dashboard" at bounding box center [93, 89] width 76 height 16
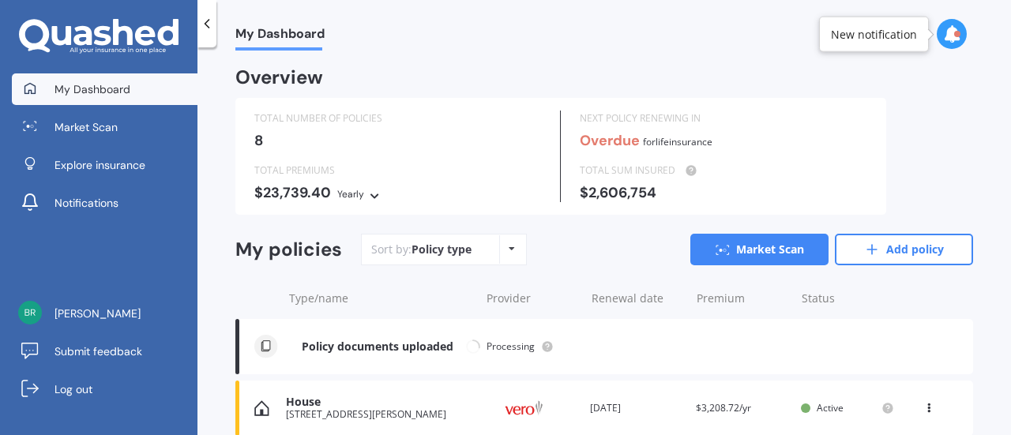
click at [499, 248] on div "Policy type Alphabetical Date added Renewing next" at bounding box center [511, 249] width 24 height 28
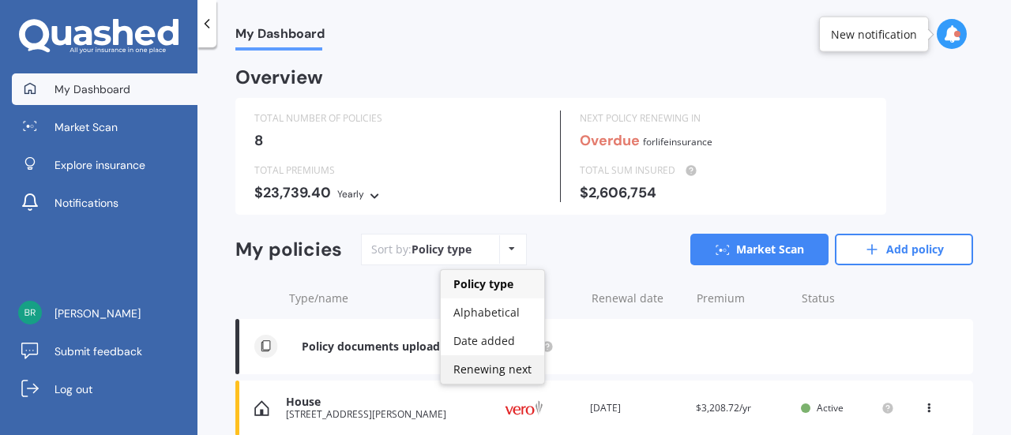
click at [502, 364] on span "Renewing next" at bounding box center [492, 369] width 78 height 15
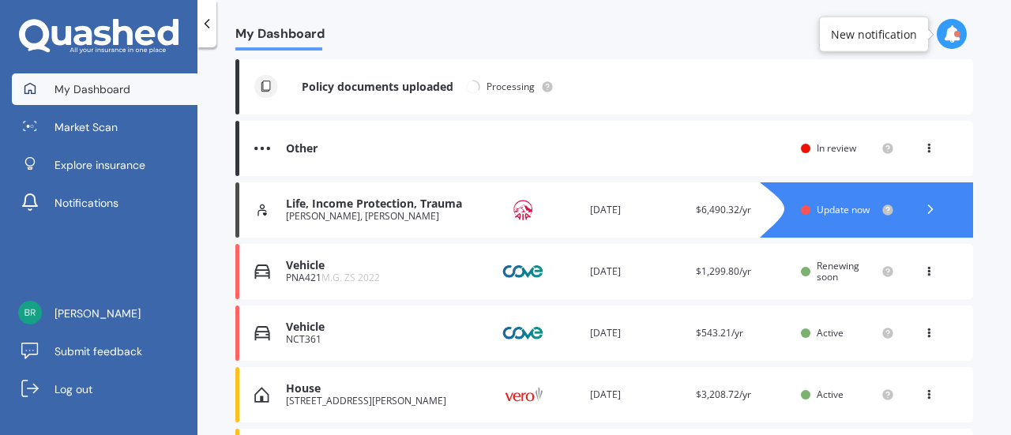
scroll to position [261, 0]
click at [410, 152] on div "Other" at bounding box center [379, 147] width 186 height 13
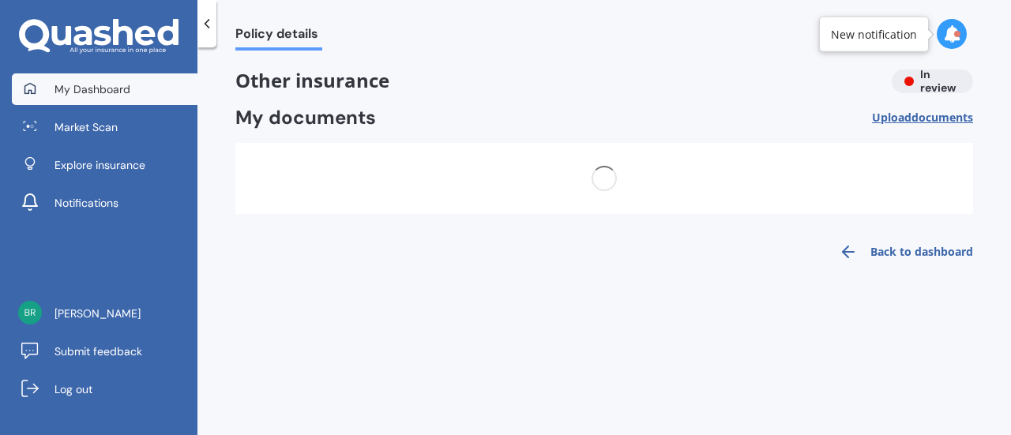
click at [115, 73] on link "My Dashboard" at bounding box center [105, 89] width 186 height 32
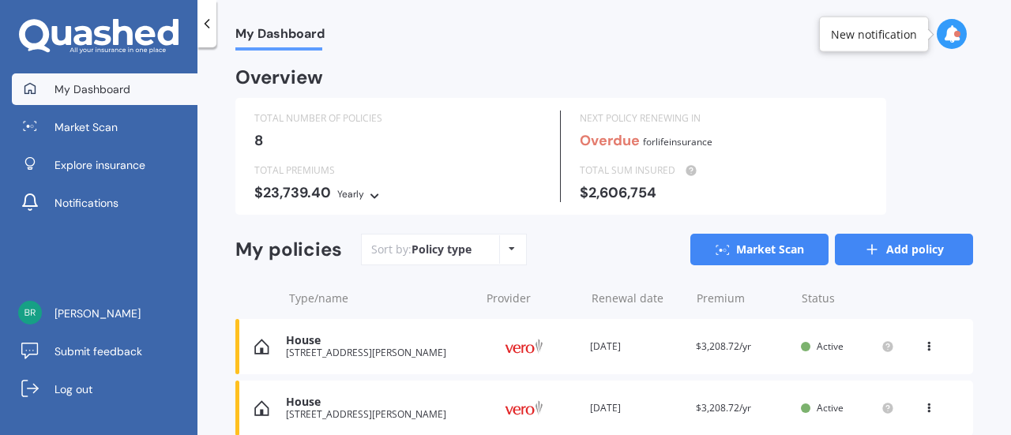
click at [873, 250] on link "Add policy" at bounding box center [904, 250] width 138 height 32
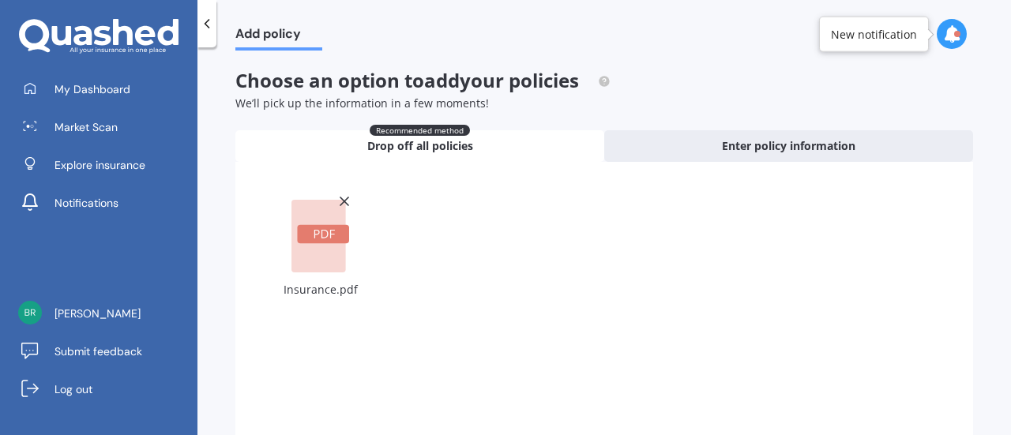
scroll to position [171, 0]
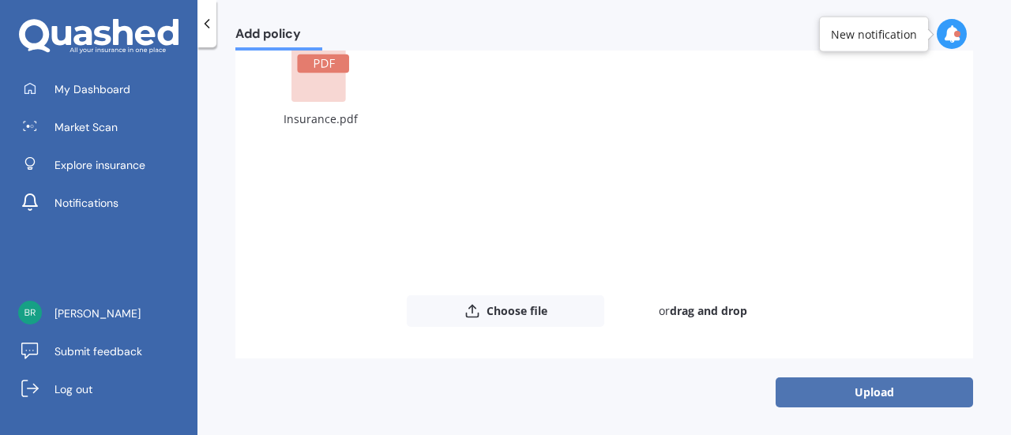
click at [877, 392] on button "Upload" at bounding box center [875, 393] width 198 height 30
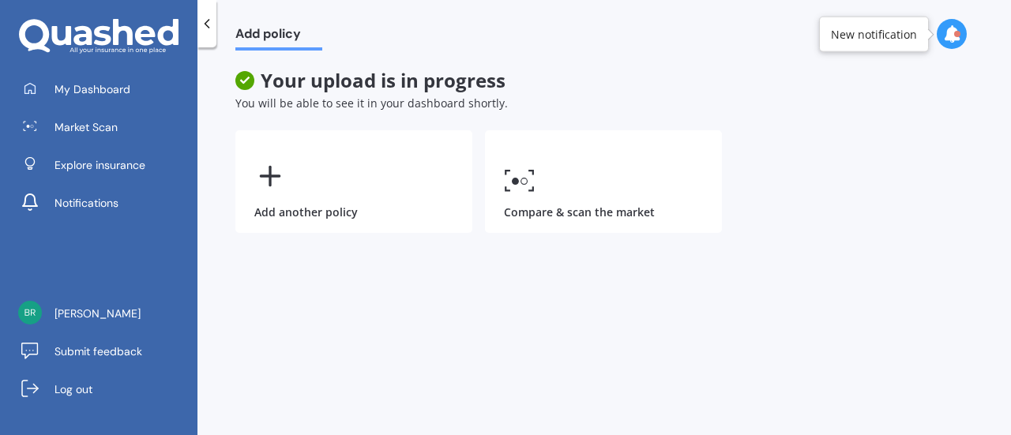
scroll to position [0, 0]
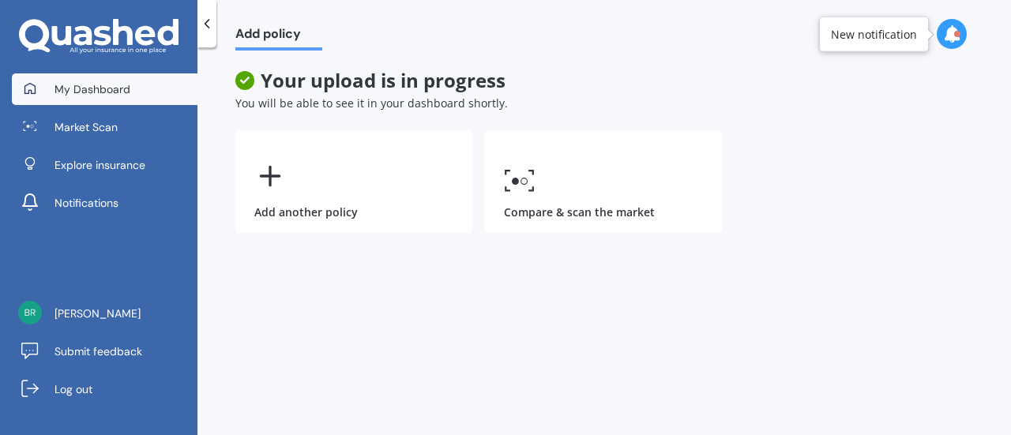
click at [77, 89] on span "My Dashboard" at bounding box center [93, 89] width 76 height 16
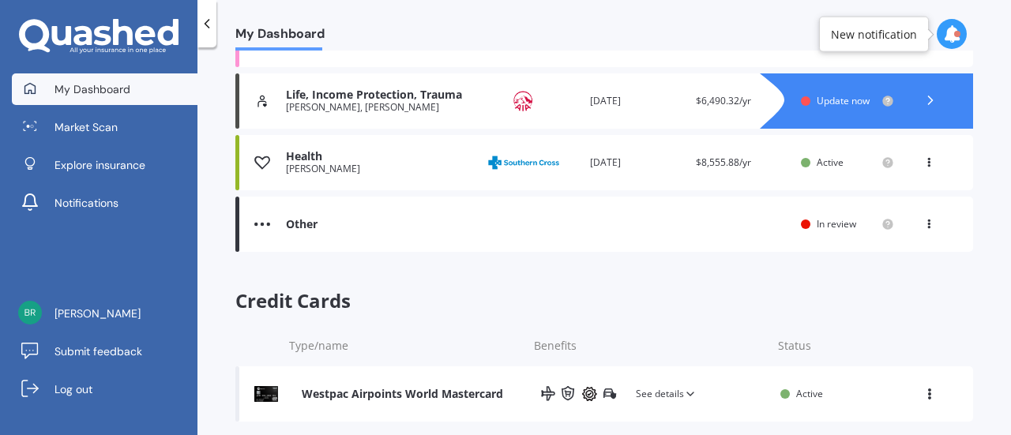
scroll to position [557, 0]
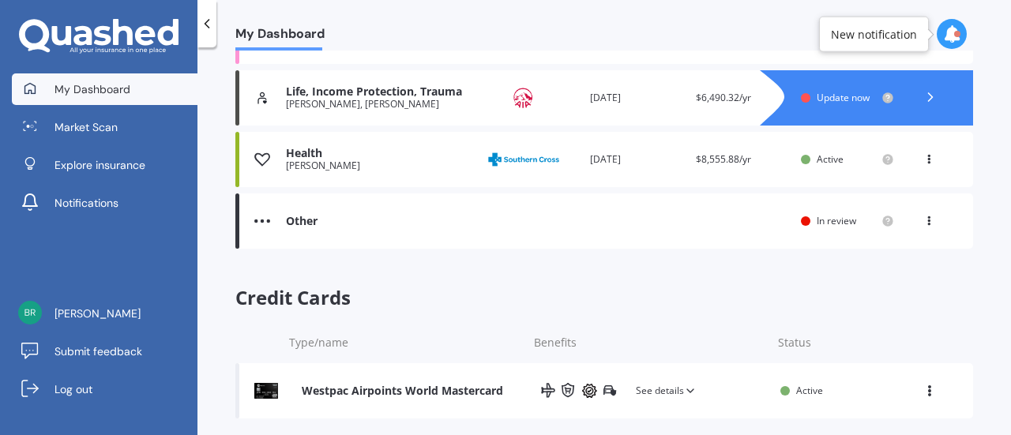
click at [411, 211] on div "Other Renewal date You are paying Status In review View option View policy" at bounding box center [604, 221] width 738 height 55
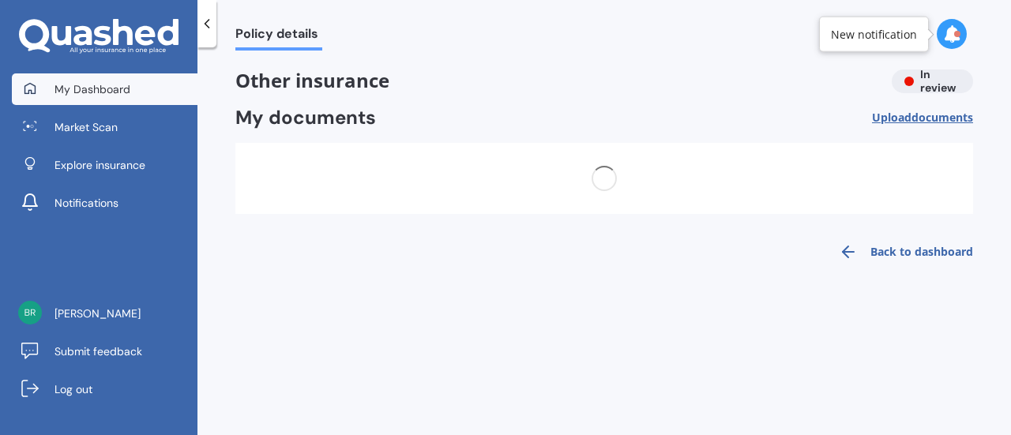
click at [103, 93] on span "My Dashboard" at bounding box center [93, 89] width 76 height 16
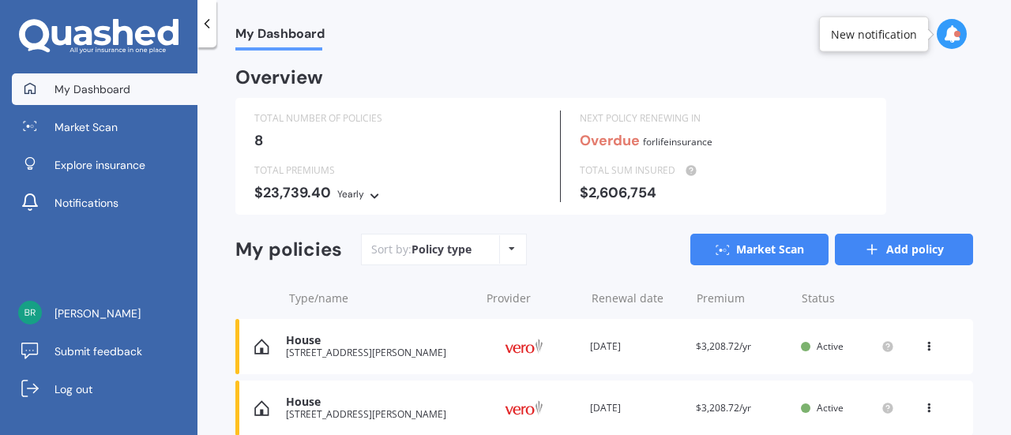
click at [856, 236] on link "Add policy" at bounding box center [904, 250] width 138 height 32
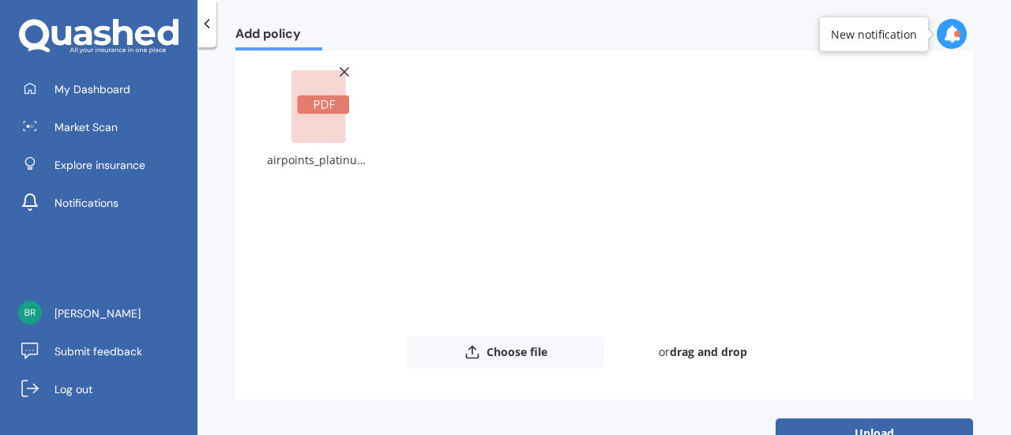
scroll to position [171, 0]
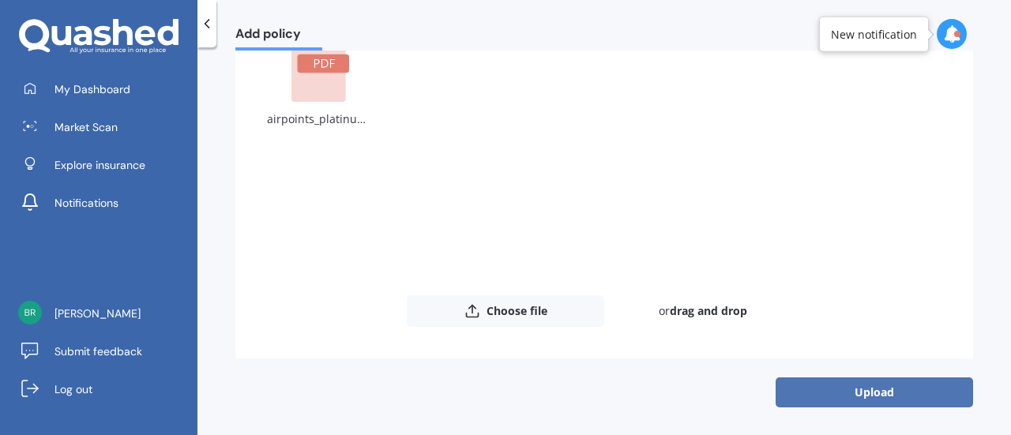
click at [858, 386] on button "Upload" at bounding box center [875, 393] width 198 height 30
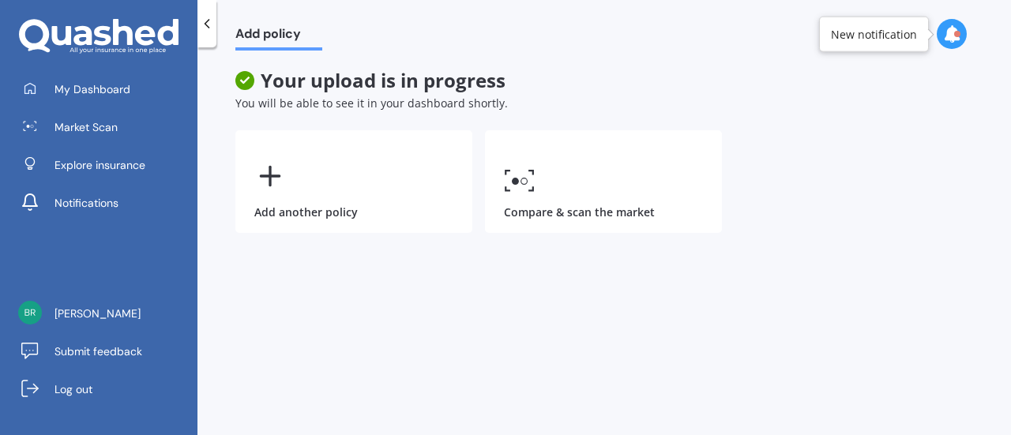
scroll to position [0, 0]
click at [135, 107] on div "My Dashboard Market Scan Explore insurance Notifications" at bounding box center [99, 149] width 198 height 152
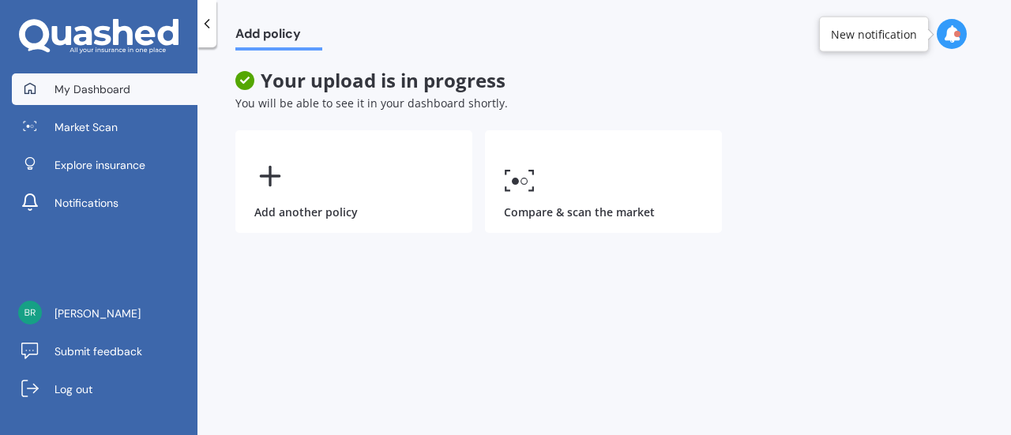
click at [120, 94] on span "My Dashboard" at bounding box center [93, 89] width 76 height 16
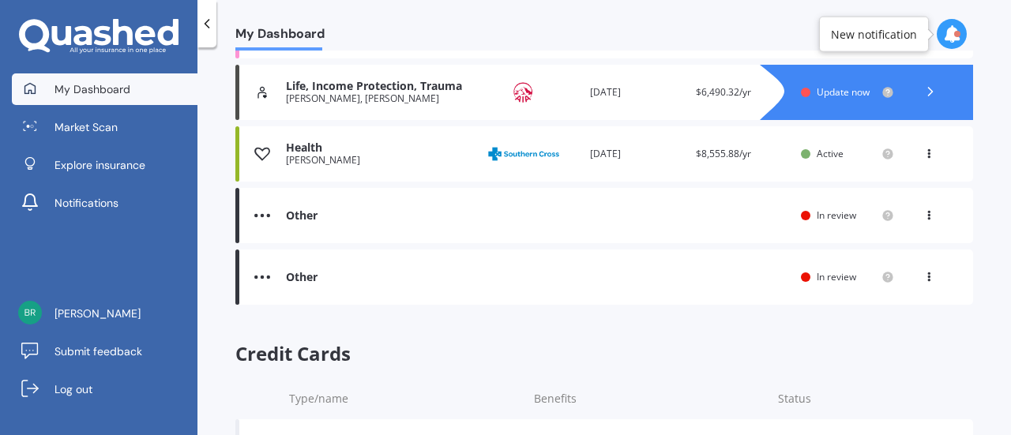
scroll to position [615, 0]
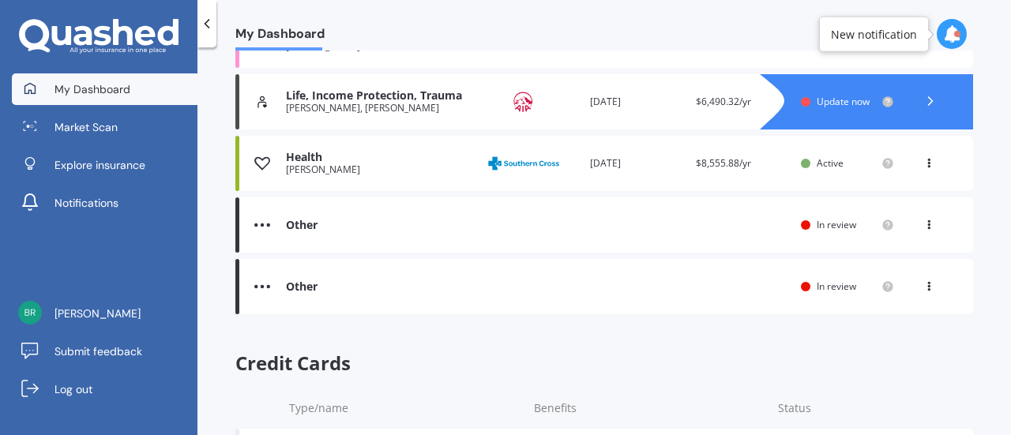
click at [349, 239] on div "Other Renewal date You are paying Status In review View option View policy" at bounding box center [604, 225] width 738 height 55
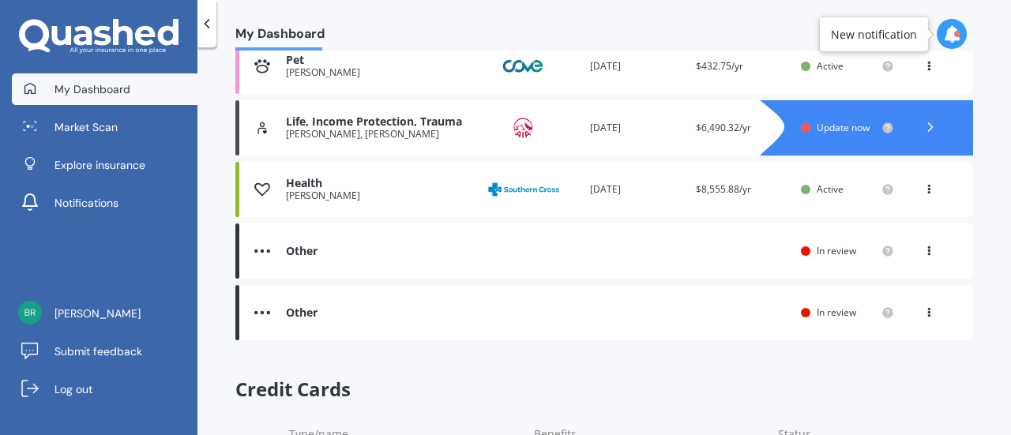
scroll to position [592, 0]
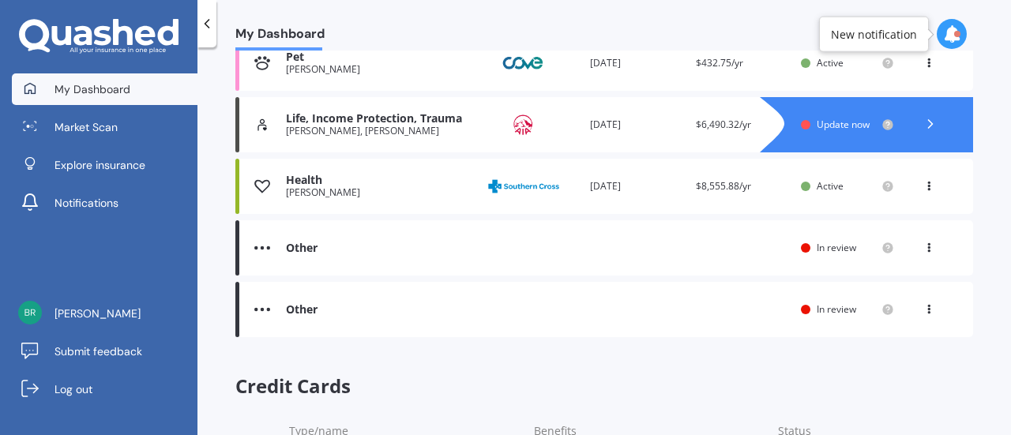
click at [319, 325] on div "Other Renewal date You are paying Status In review View option View policy" at bounding box center [604, 309] width 738 height 55
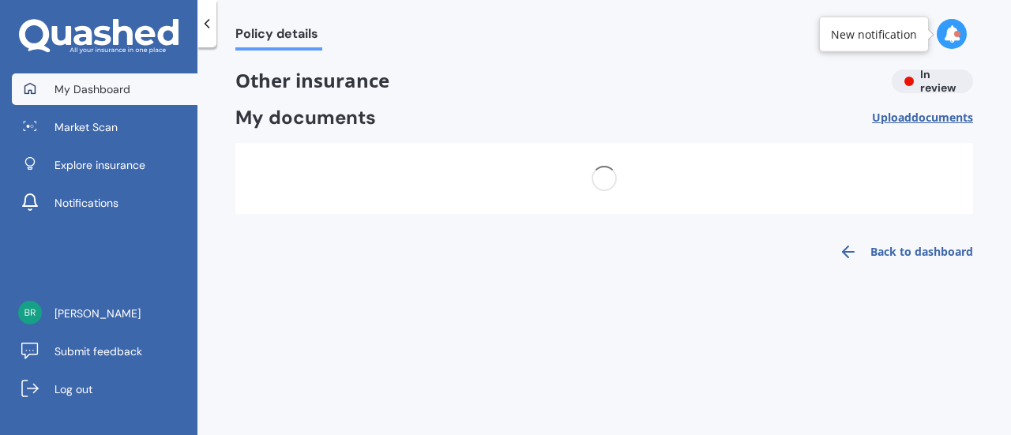
click at [119, 86] on span "My Dashboard" at bounding box center [93, 89] width 76 height 16
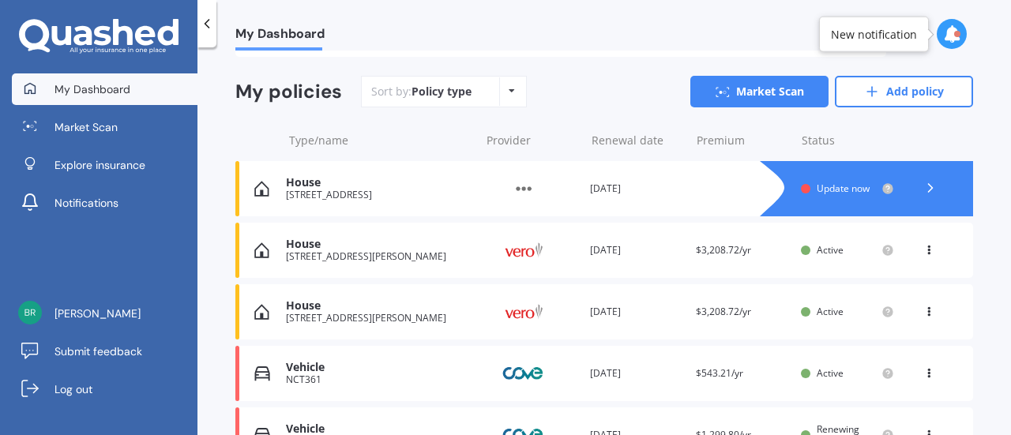
scroll to position [160, 0]
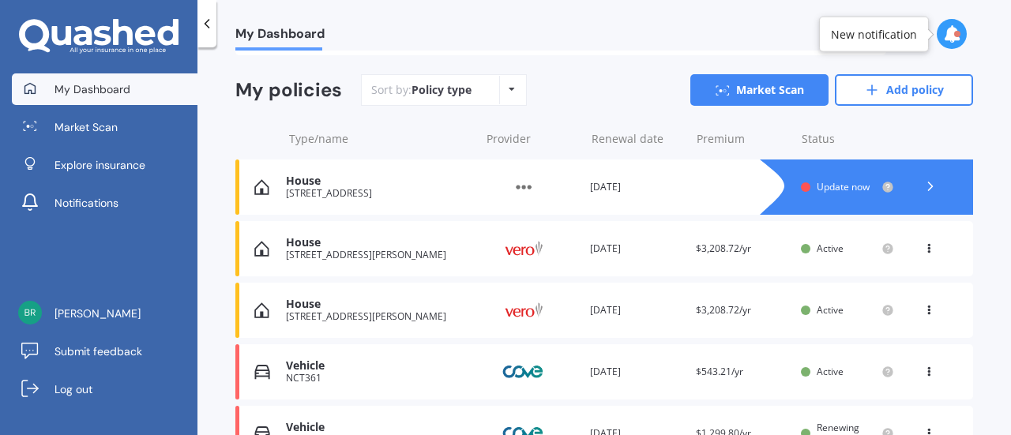
click at [357, 190] on div "[STREET_ADDRESS]" at bounding box center [379, 193] width 186 height 11
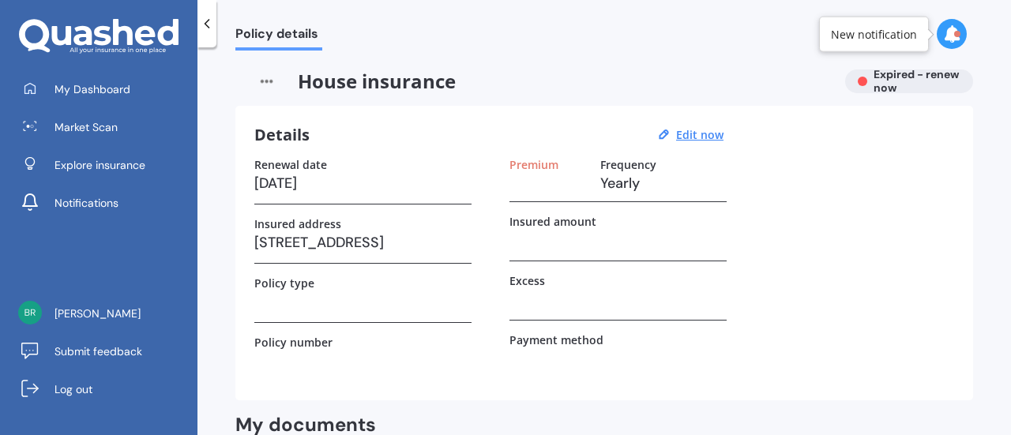
click at [399, 82] on span "House insurance" at bounding box center [533, 82] width 597 height 24
click at [703, 130] on u "Edit now" at bounding box center [699, 134] width 47 height 15
select select "21"
select select "03"
select select "2025"
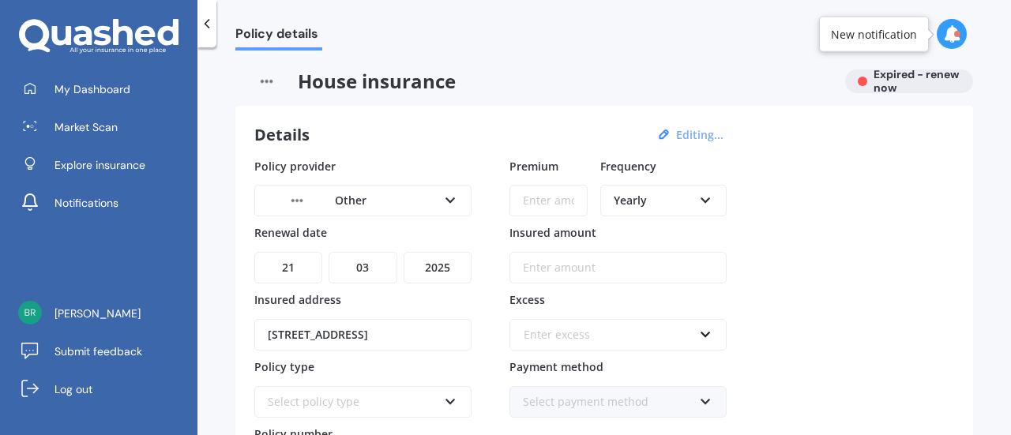
click at [453, 198] on icon at bounding box center [450, 197] width 13 height 11
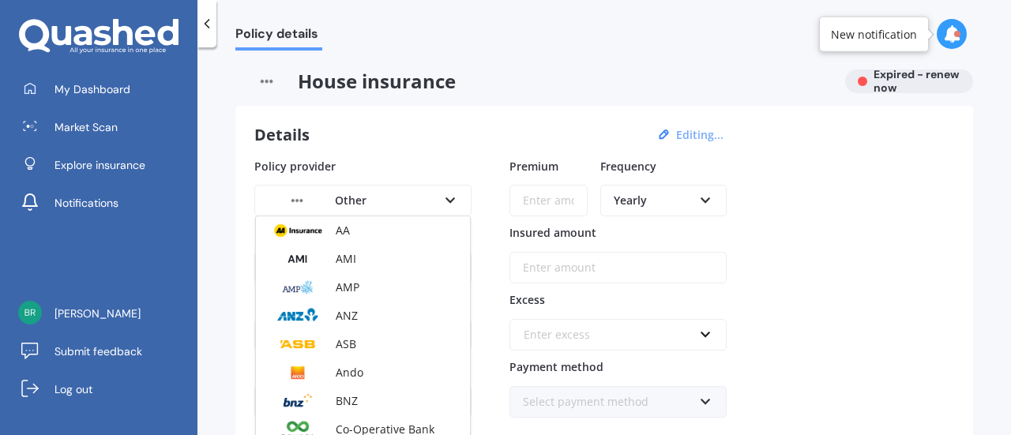
scroll to position [200, 0]
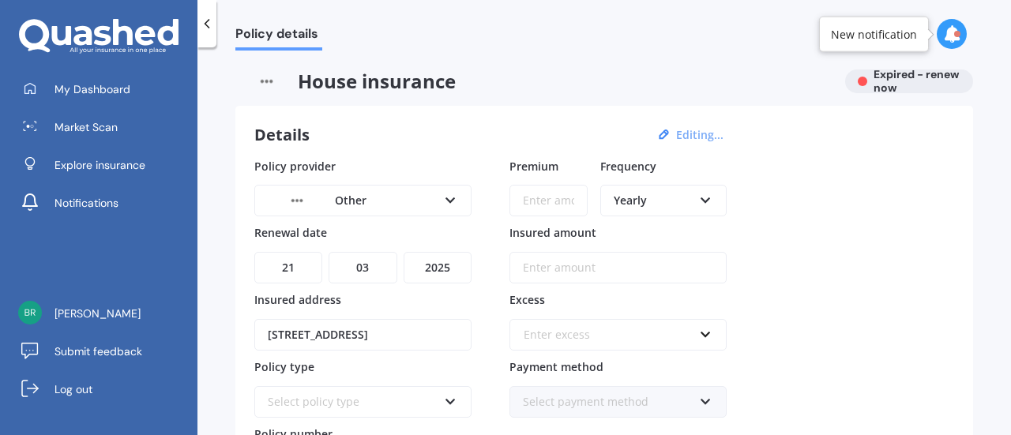
click at [472, 251] on div "Policy provider Other AA AMI AMP ANZ ASB Ando BNZ Co-Operative Bank FMG Initio …" at bounding box center [604, 321] width 700 height 327
click at [458, 203] on div "Other AA AMI AMP ANZ ASB Ando BNZ Co-Operative Bank FMG Initio Kiwibank Lantern…" at bounding box center [362, 201] width 217 height 32
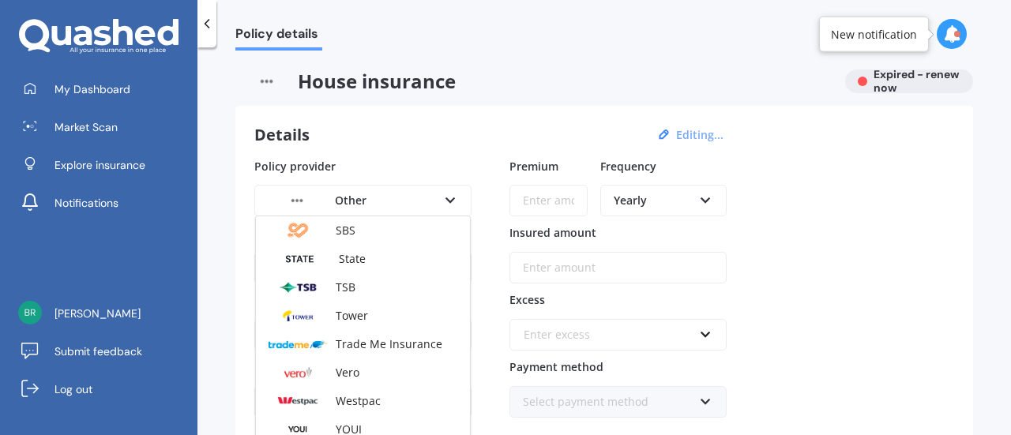
scroll to position [427, 0]
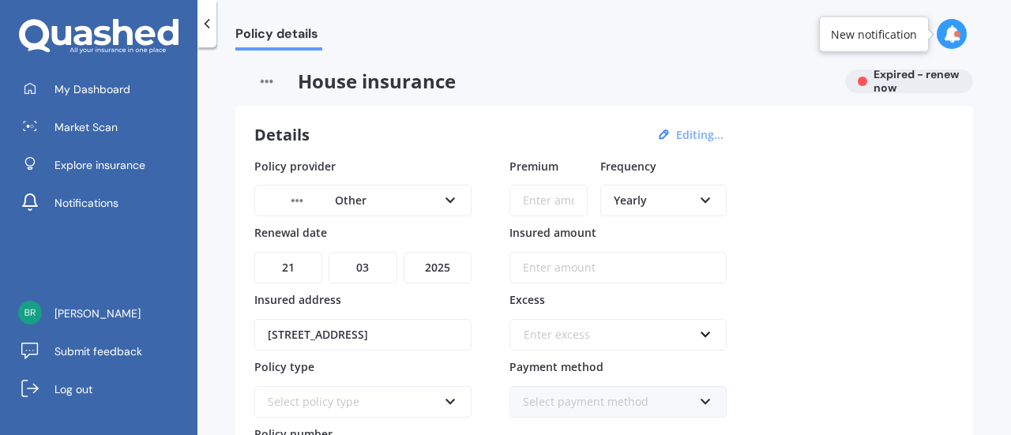
click at [438, 148] on div "Details Editing... Policy provider Other AA AMI AMP ANZ ASB Ando BNZ Co-Operati…" at bounding box center [604, 336] width 738 height 461
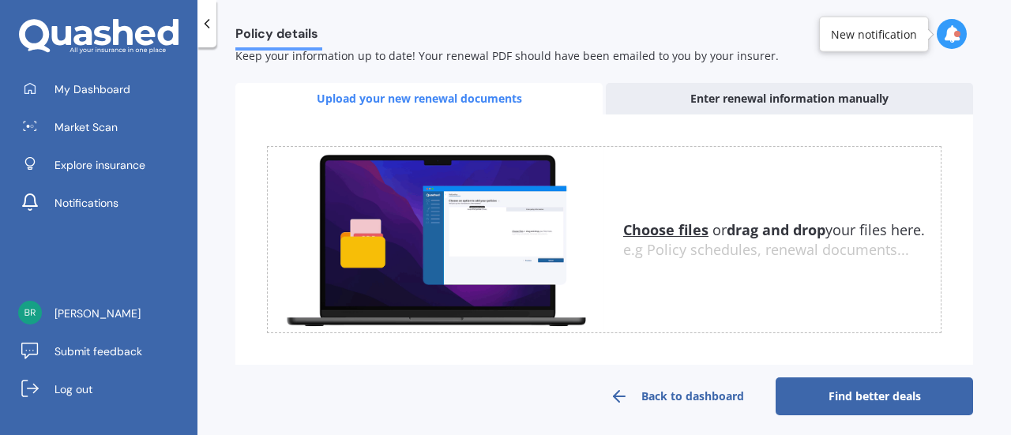
scroll to position [0, 0]
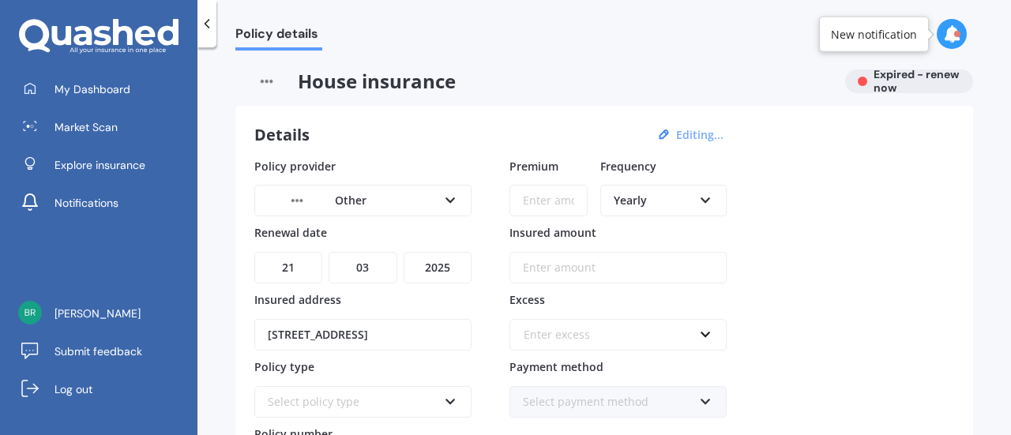
click at [207, 20] on icon at bounding box center [207, 24] width 16 height 16
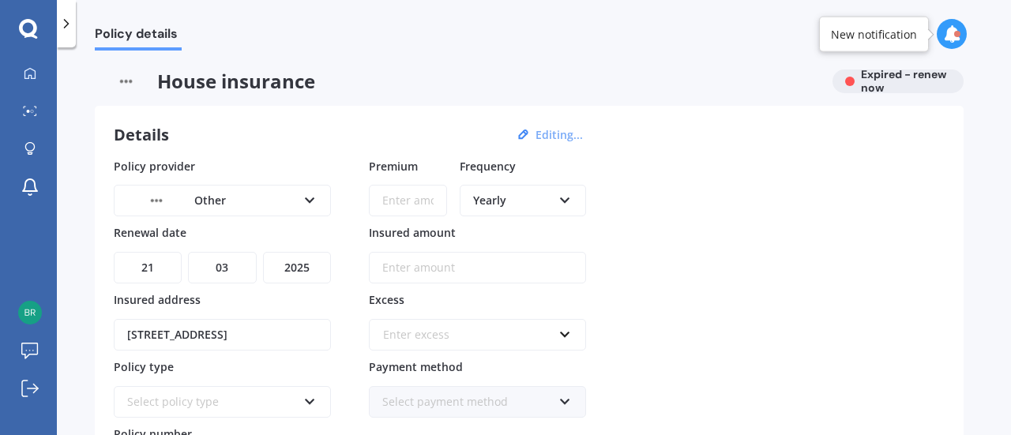
click at [70, 23] on icon at bounding box center [66, 24] width 16 height 16
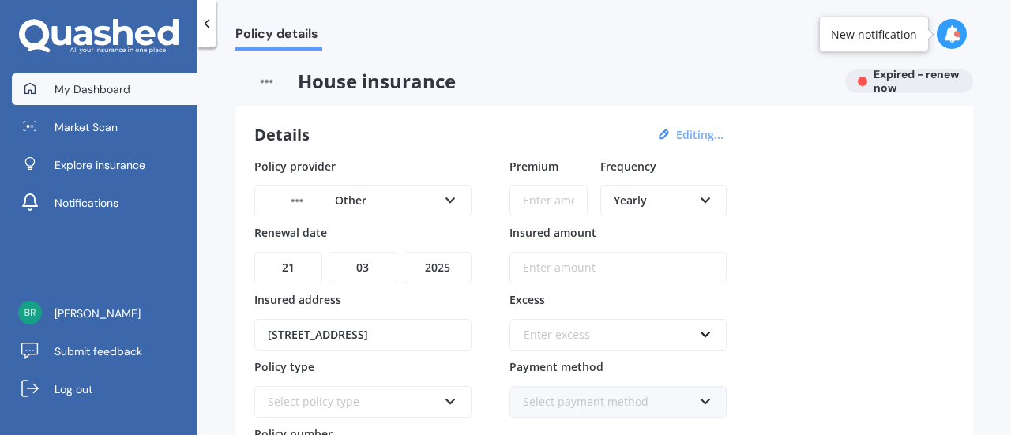
click at [62, 80] on link "My Dashboard" at bounding box center [105, 89] width 186 height 32
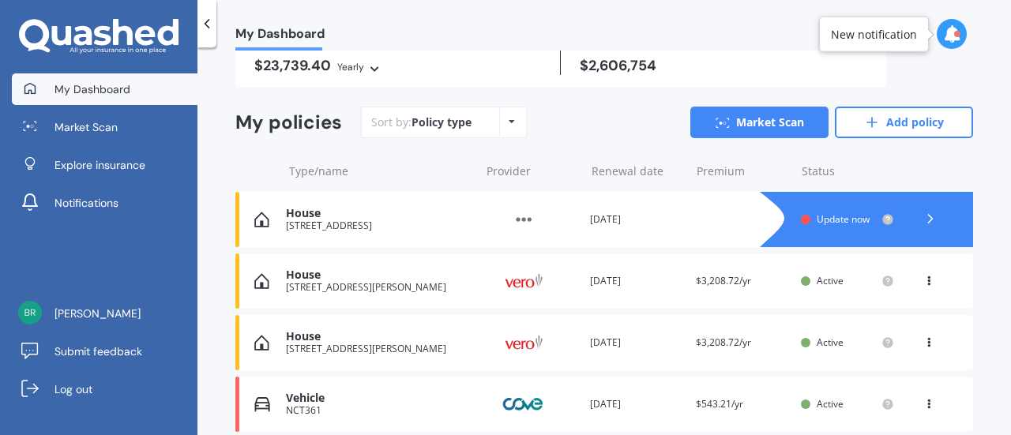
scroll to position [146, 0]
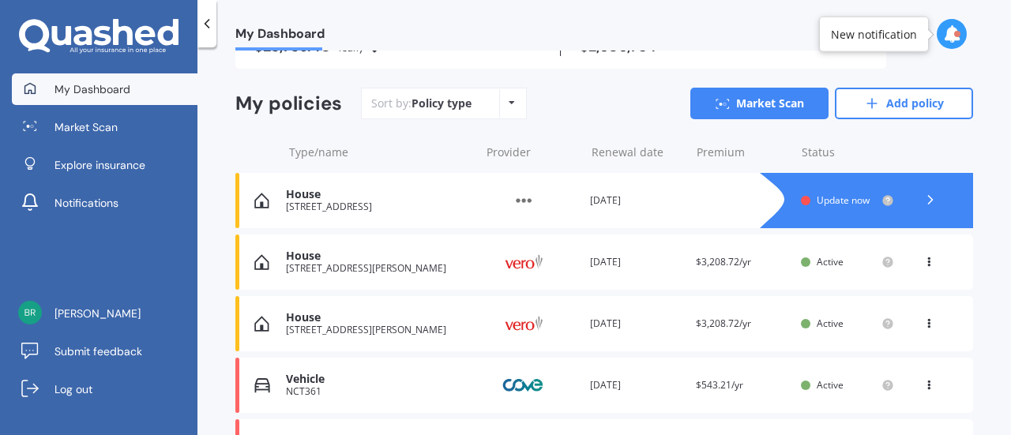
click at [929, 200] on polyline at bounding box center [931, 200] width 4 height 8
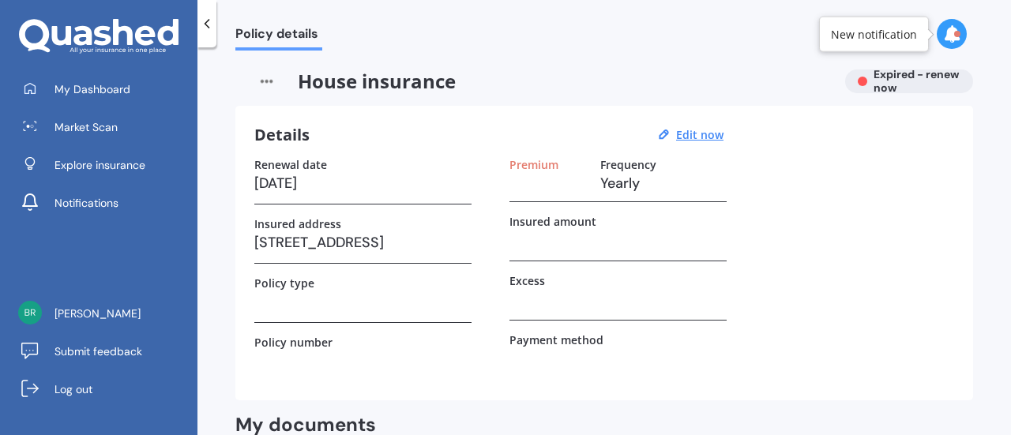
click at [265, 77] on img at bounding box center [266, 82] width 62 height 24
click at [265, 83] on img at bounding box center [266, 82] width 62 height 24
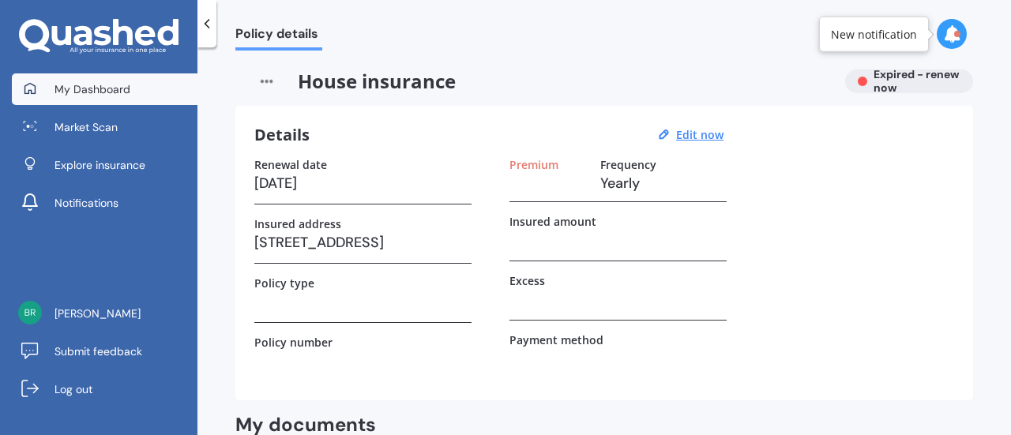
click at [131, 92] on link "My Dashboard" at bounding box center [105, 89] width 186 height 32
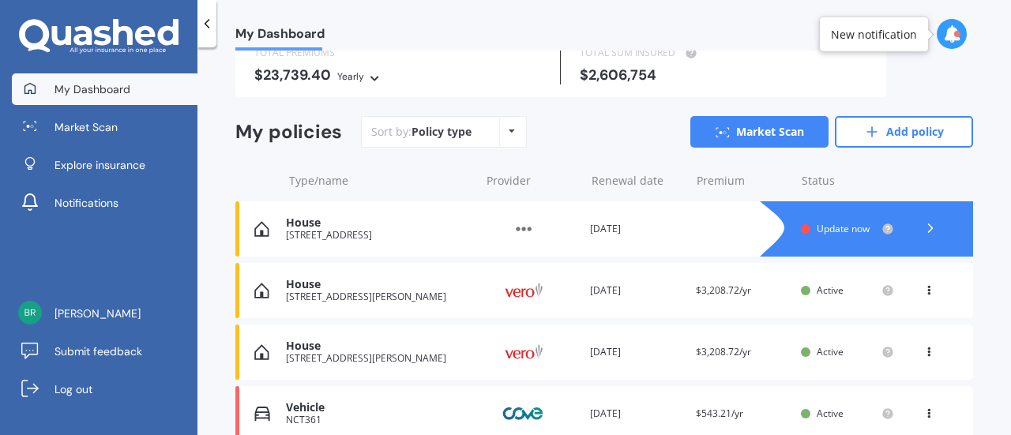
scroll to position [126, 0]
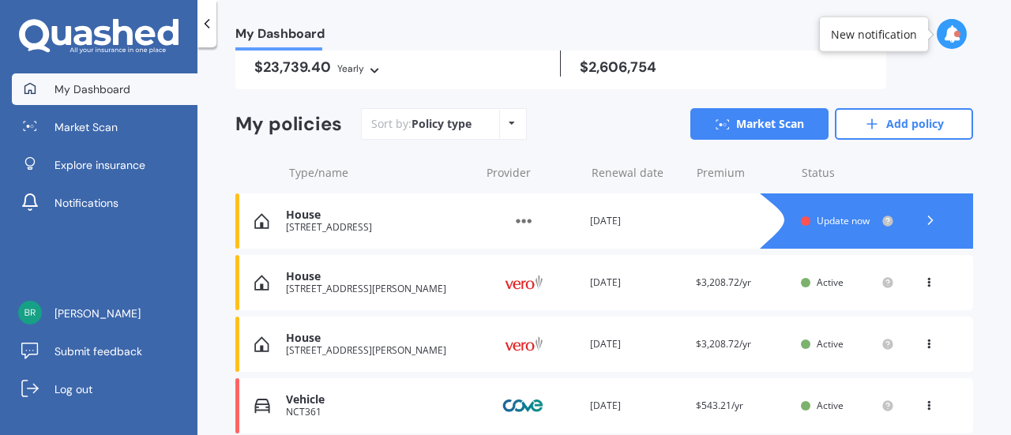
click at [521, 216] on img at bounding box center [523, 221] width 79 height 30
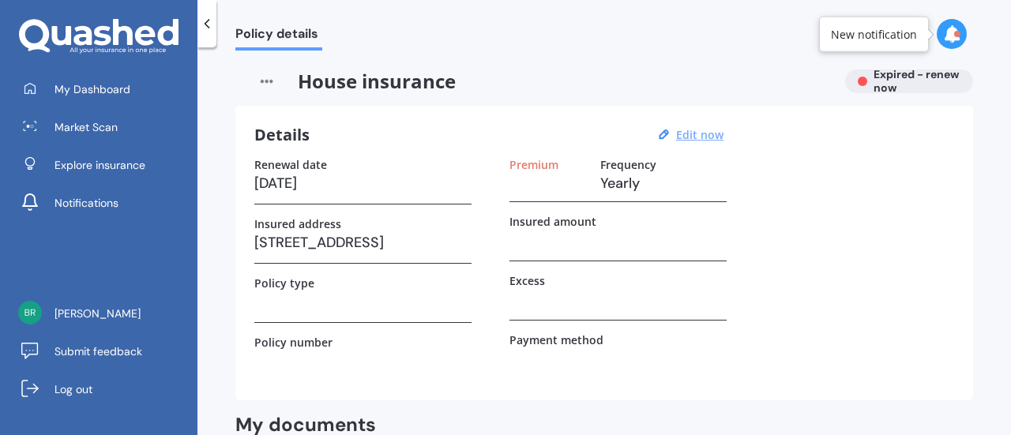
click at [701, 134] on u "Edit now" at bounding box center [699, 134] width 47 height 15
select select "21"
select select "03"
select select "2025"
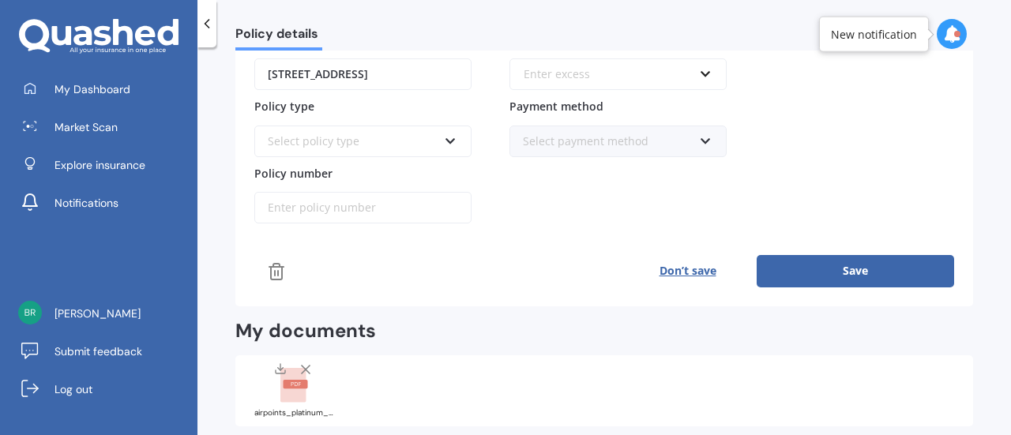
scroll to position [274, 0]
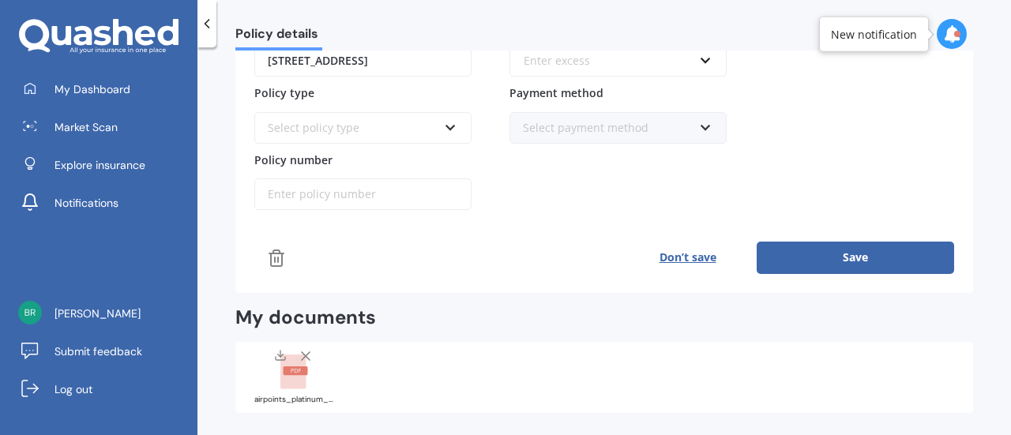
click at [273, 250] on icon at bounding box center [276, 258] width 19 height 19
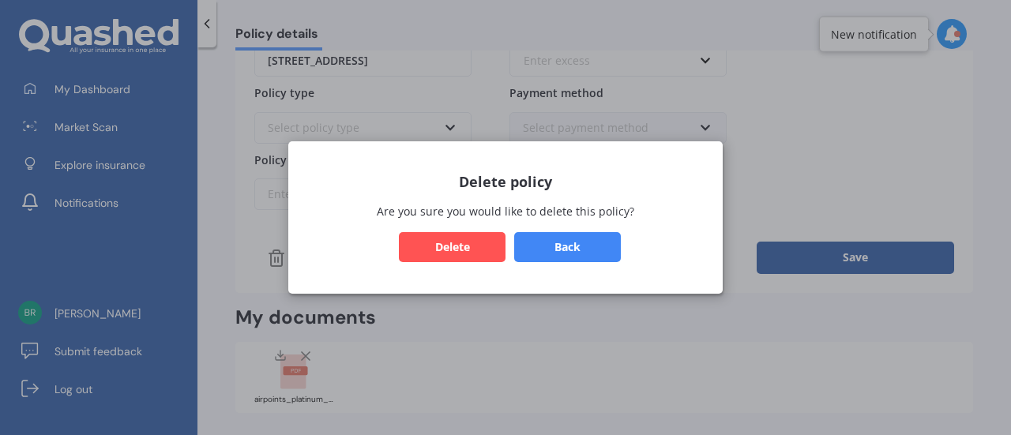
click at [449, 236] on button "Delete" at bounding box center [452, 247] width 107 height 30
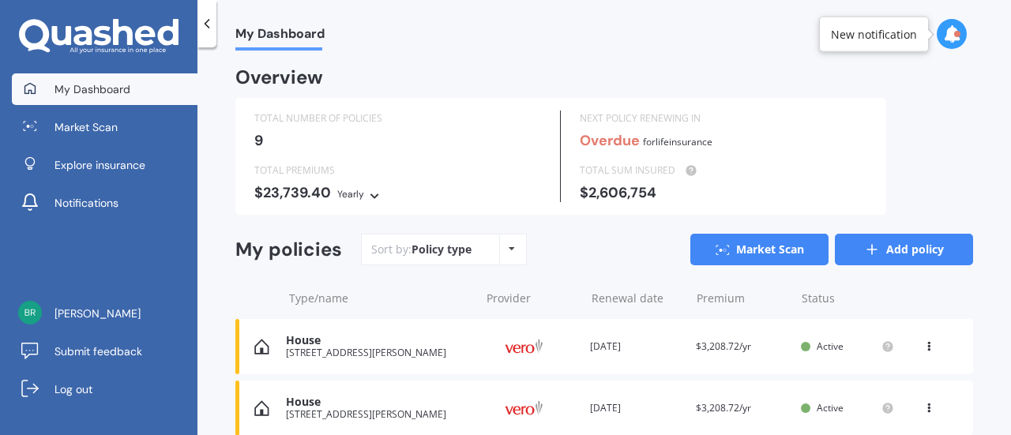
click at [891, 243] on link "Add policy" at bounding box center [904, 250] width 138 height 32
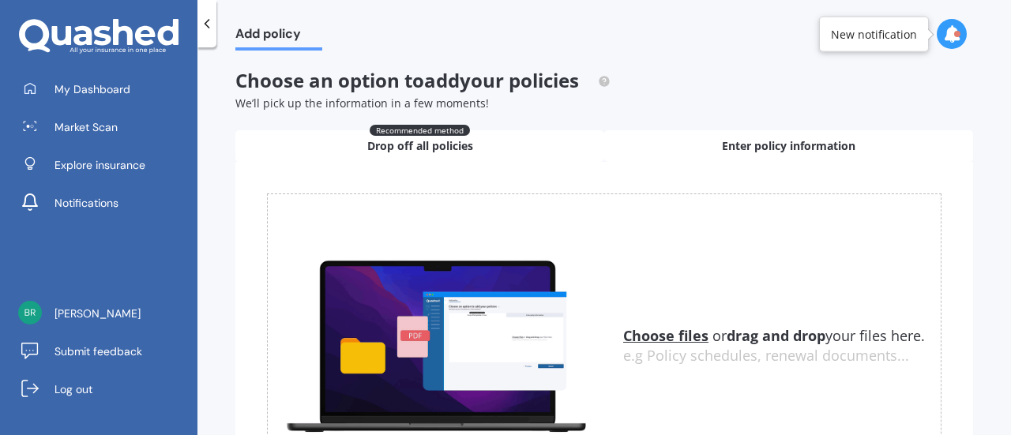
click at [697, 138] on div "Enter policy information" at bounding box center [788, 146] width 369 height 32
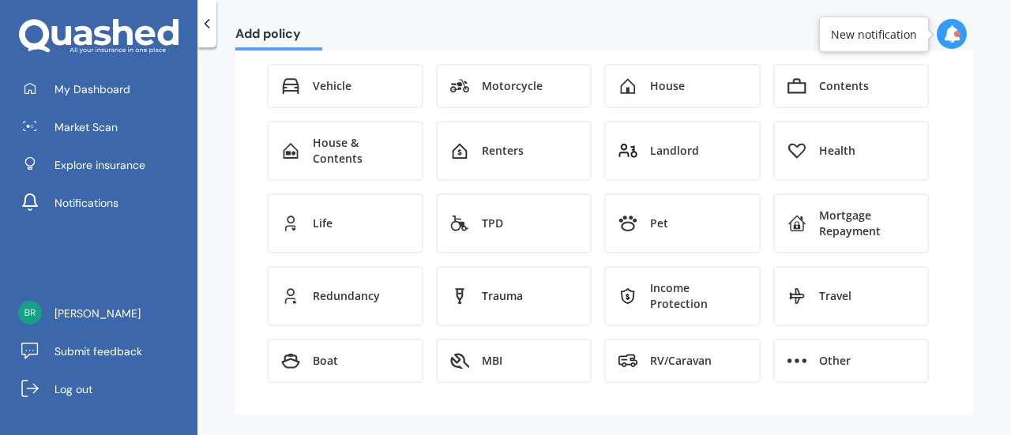
scroll to position [170, 0]
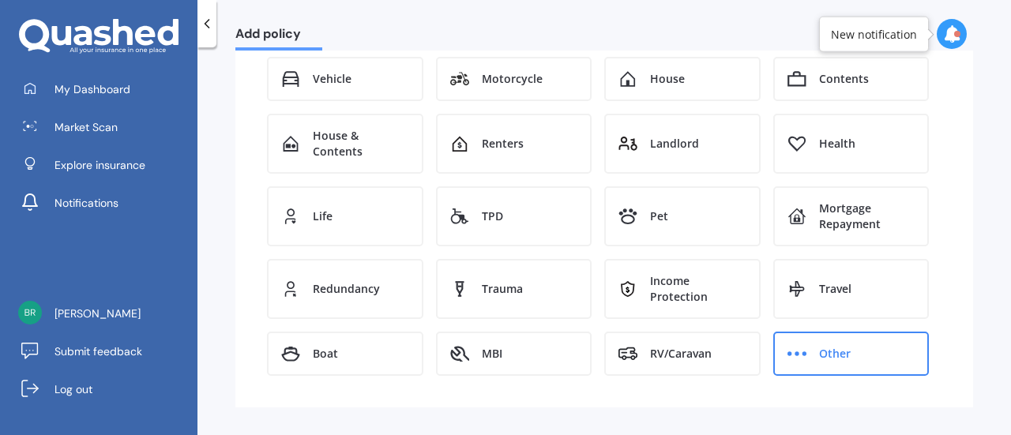
click at [830, 348] on span "Other" at bounding box center [835, 354] width 32 height 16
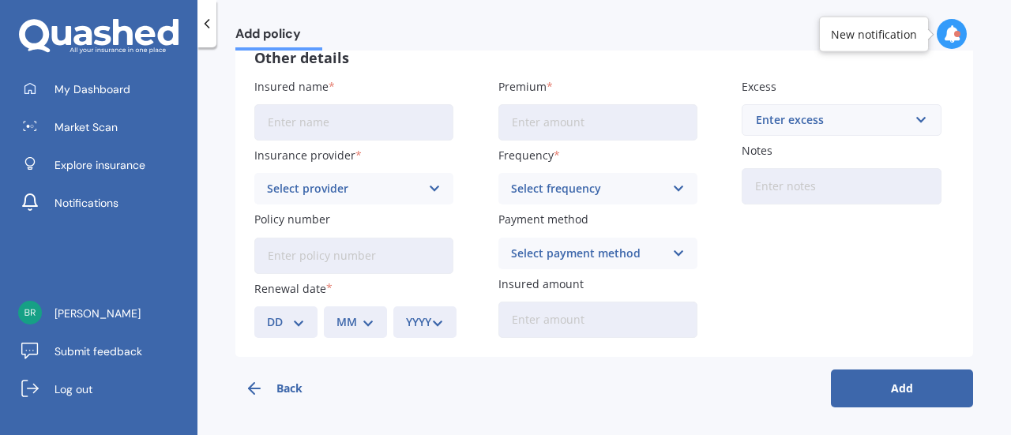
click at [408, 186] on div "Select provider" at bounding box center [343, 188] width 153 height 17
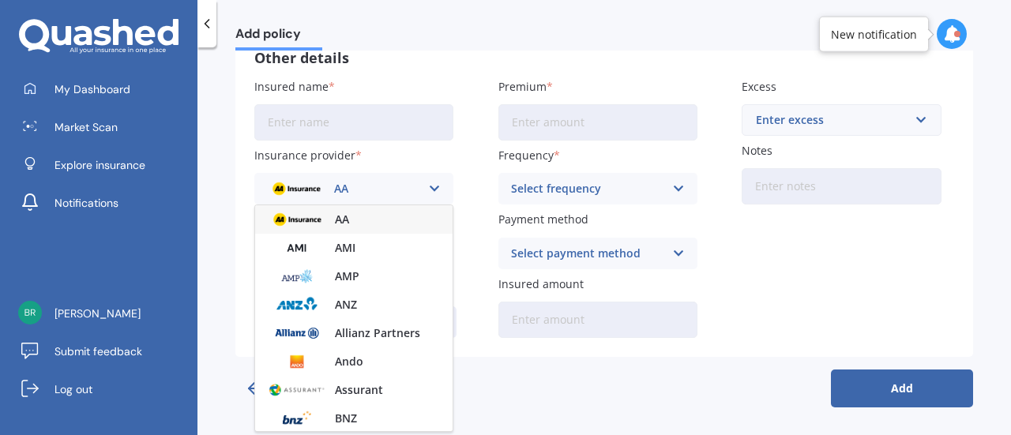
click at [408, 186] on div "AA" at bounding box center [343, 188] width 153 height 17
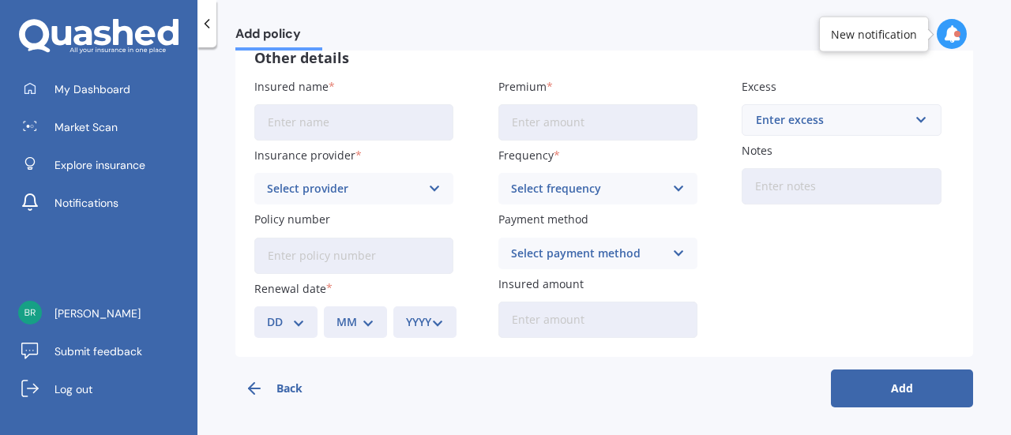
click at [277, 396] on button "Back" at bounding box center [306, 389] width 142 height 38
